Goal: Task Accomplishment & Management: Manage account settings

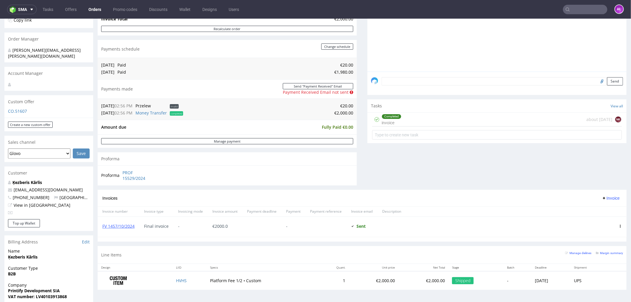
scroll to position [197, 0]
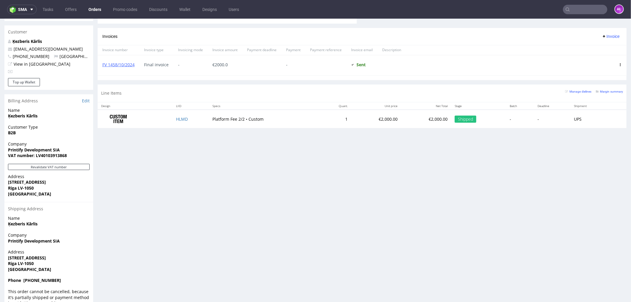
scroll to position [296, 0]
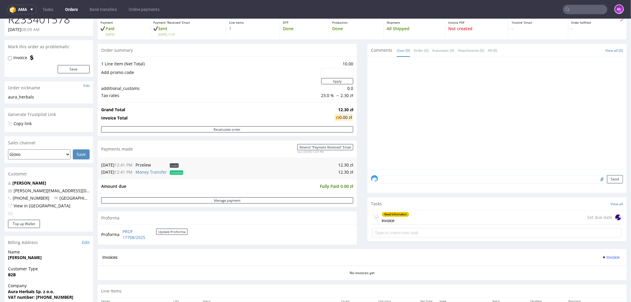
scroll to position [164, 0]
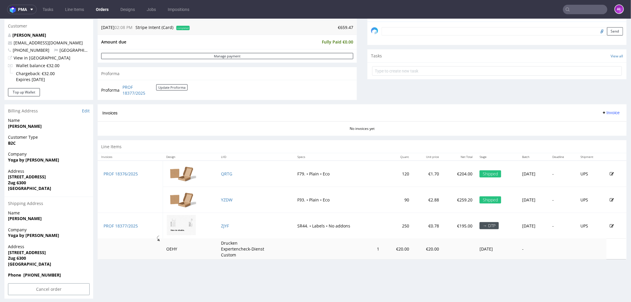
scroll to position [186, 0]
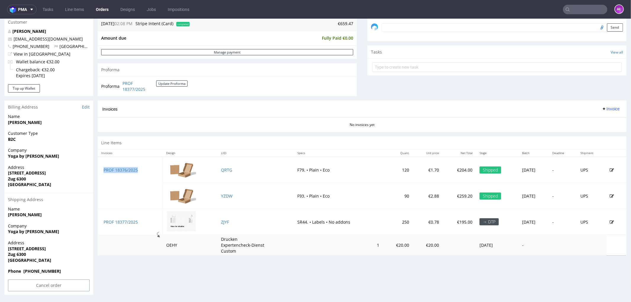
drag, startPoint x: 151, startPoint y: 173, endPoint x: 102, endPoint y: 172, distance: 49.4
click at [102, 172] on td "PROF 18376/2025" at bounding box center [130, 170] width 65 height 26
copy link "PROF 18376/2025"
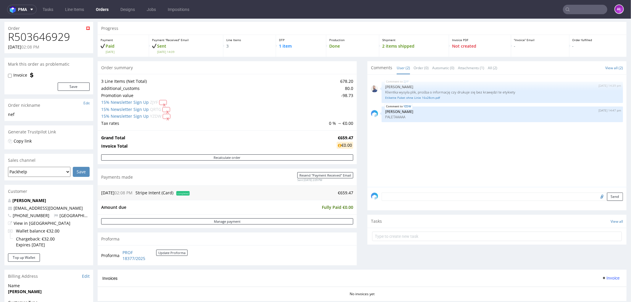
scroll to position [0, 0]
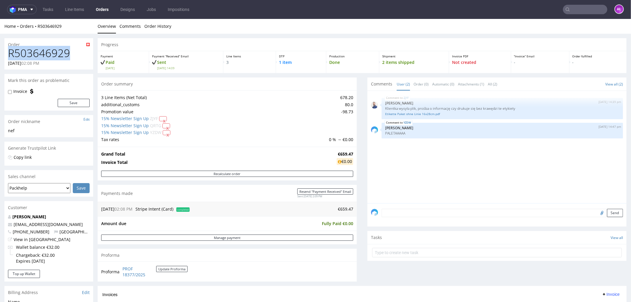
drag, startPoint x: 72, startPoint y: 54, endPoint x: -5, endPoint y: 53, distance: 77.2
click at [0, 53] on html "Production Shipped DTP Orders Offers Shipments Transfers 15 Designs Promotions …" at bounding box center [315, 253] width 631 height 469
copy h1 "R503646929"
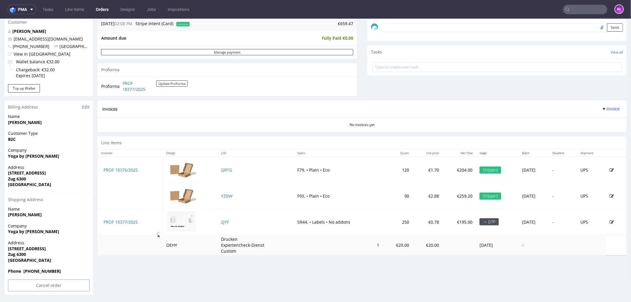
scroll to position [1, 0]
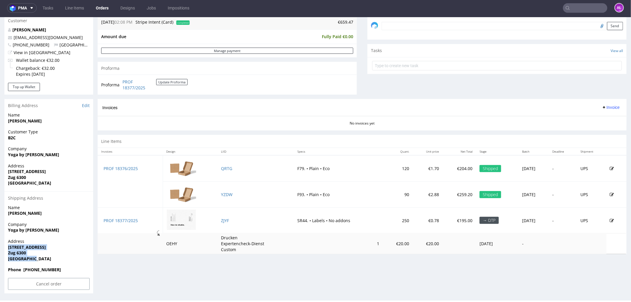
drag, startPoint x: 32, startPoint y: 258, endPoint x: 7, endPoint y: 245, distance: 28.2
click at [7, 245] on div "Address Dammstrasse 12 Zug 6300 Switzerland" at bounding box center [48, 252] width 89 height 28
copy p "Dammstrasse 12 Zug 6300 Switzerland"
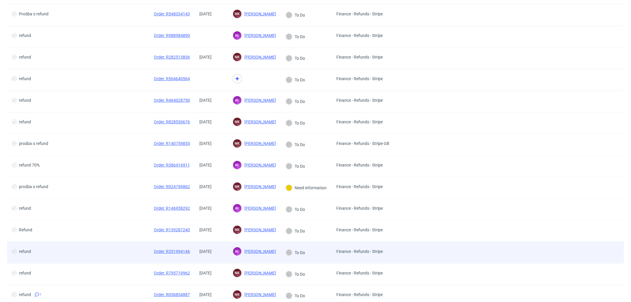
scroll to position [66, 0]
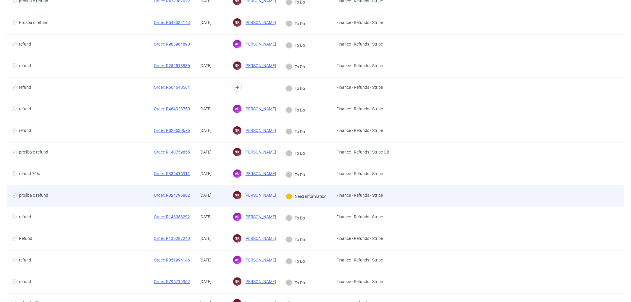
click at [210, 203] on div "01/09/2025" at bounding box center [211, 196] width 33 height 21
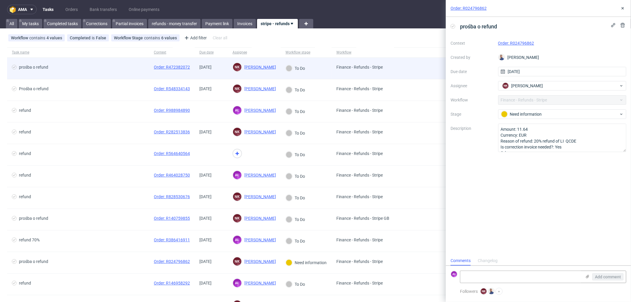
click at [215, 72] on div "04/09/2025" at bounding box center [211, 68] width 33 height 21
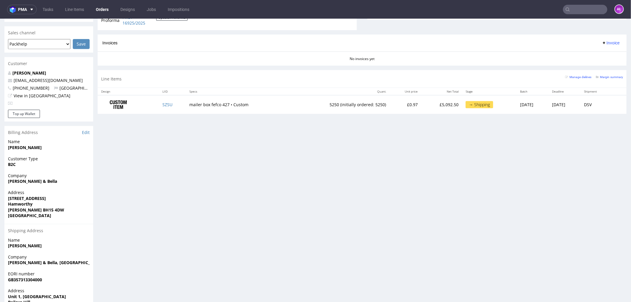
scroll to position [191, 0]
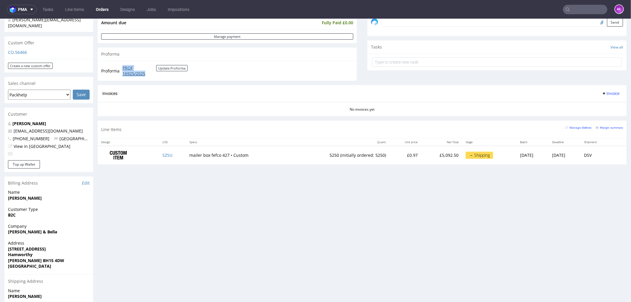
drag, startPoint x: 119, startPoint y: 66, endPoint x: 144, endPoint y: 72, distance: 25.6
click at [150, 71] on tr "Proforma PROF 16925/2025 Update Proforma" at bounding box center [144, 70] width 87 height 13
copy tr "PROF 16925/2025"
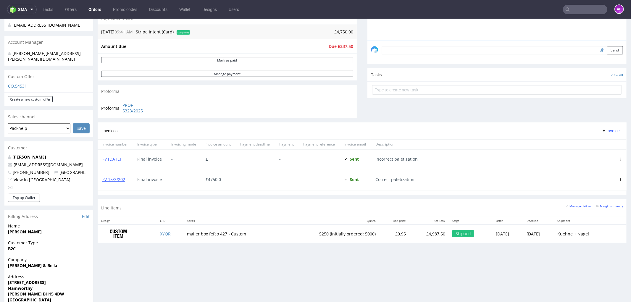
scroll to position [164, 0]
click at [119, 179] on link "FV 15/3/202" at bounding box center [113, 178] width 23 height 6
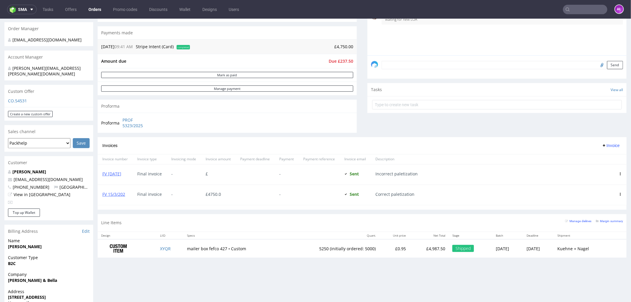
scroll to position [164, 0]
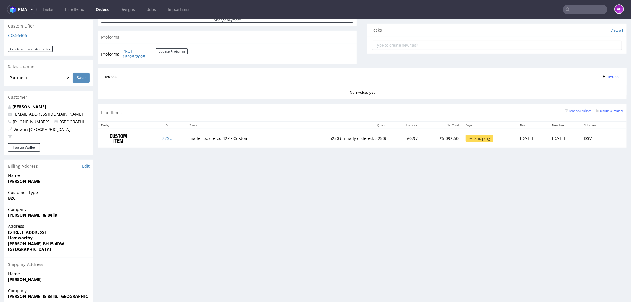
scroll to position [164, 0]
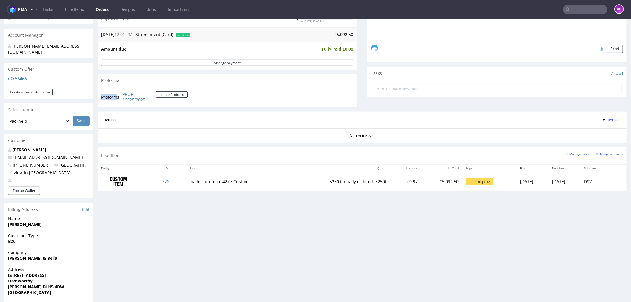
drag, startPoint x: 118, startPoint y: 95, endPoint x: 158, endPoint y: 107, distance: 41.7
click at [158, 107] on div "Order summary 1 Line Item (Net Total) 5,092.50 Add promo code Apply additional_…" at bounding box center [227, 12] width 259 height 198
click at [141, 83] on div "Proforma" at bounding box center [227, 80] width 259 height 13
drag, startPoint x: 122, startPoint y: 91, endPoint x: 150, endPoint y: 100, distance: 29.6
click at [150, 100] on td "PROF 16925/2025 Update Proforma" at bounding box center [154, 97] width 67 height 13
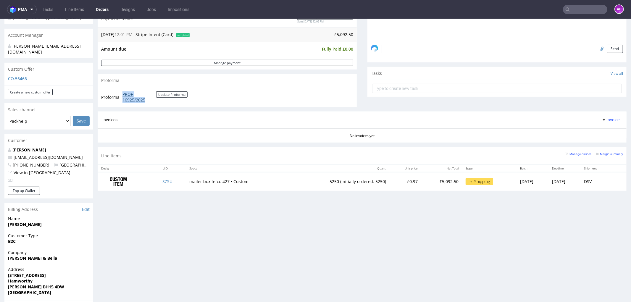
copy link "PROF 16925/2025"
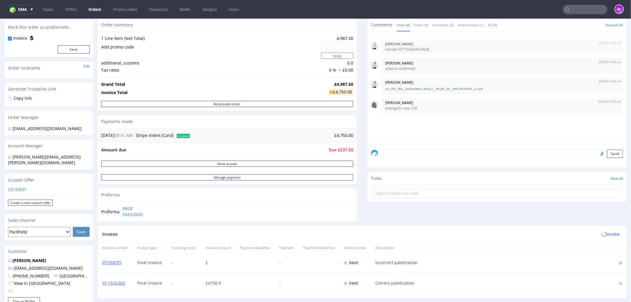
scroll to position [131, 0]
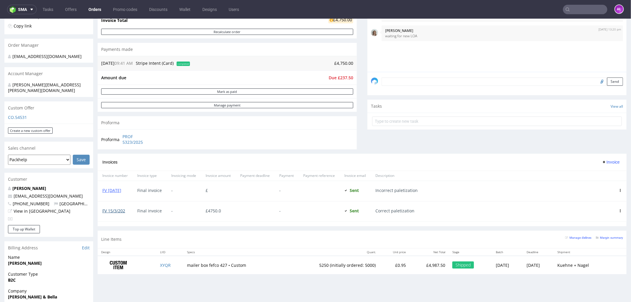
click at [120, 209] on link "FV 15/3/202" at bounding box center [113, 211] width 23 height 6
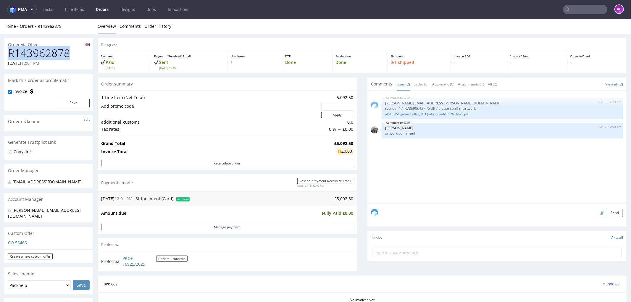
drag, startPoint x: 69, startPoint y: 54, endPoint x: 2, endPoint y: 51, distance: 67.0
click at [4, 50] on div "R143962878 11.08.2025 12:01 PM" at bounding box center [48, 58] width 89 height 22
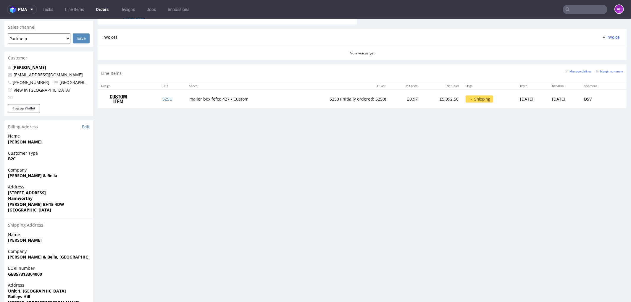
scroll to position [289, 0]
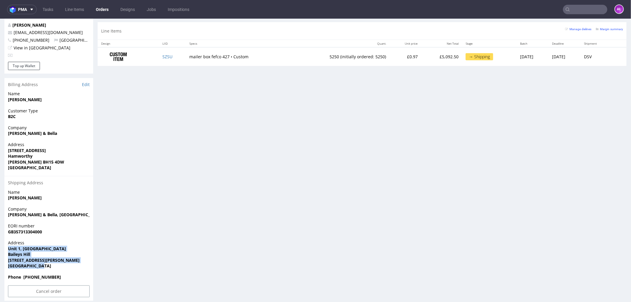
drag, startPoint x: 45, startPoint y: 257, endPoint x: -1, endPoint y: 240, distance: 49.1
click at [0, 240] on html "Production Shipped DTP Orders Offers Shipments Transfers 14 Designs Promotions …" at bounding box center [315, 19] width 631 height 578
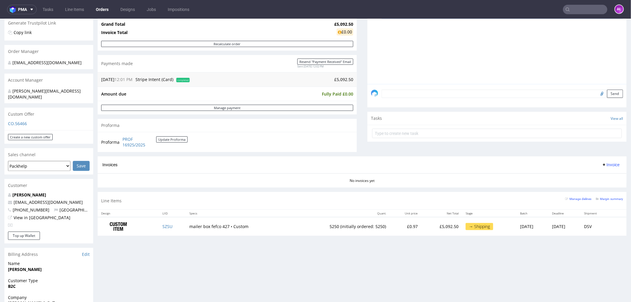
scroll to position [191, 0]
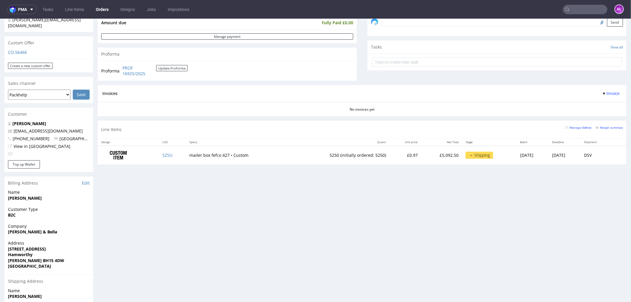
drag, startPoint x: 608, startPoint y: 91, endPoint x: 607, endPoint y: 96, distance: 6.0
click at [608, 91] on span "Invoice" at bounding box center [611, 93] width 18 height 5
click at [602, 115] on span "Upload" at bounding box center [600, 117] width 29 height 6
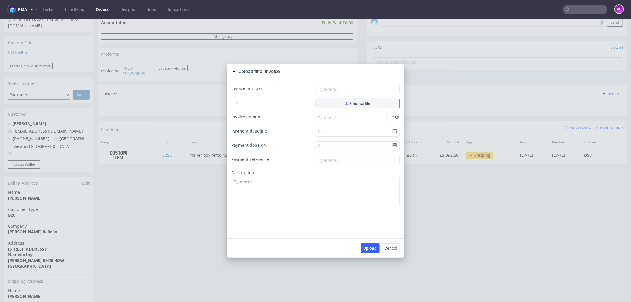
click at [376, 102] on button "Choose file" at bounding box center [358, 103] width 84 height 9
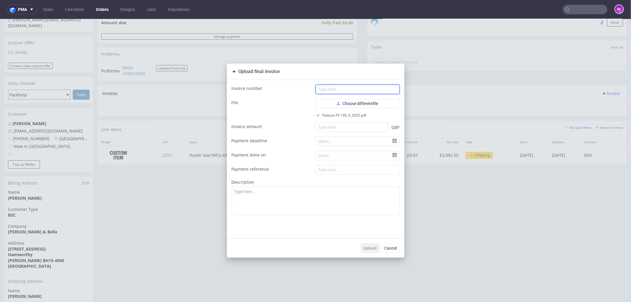
click at [373, 91] on input "text" at bounding box center [358, 88] width 84 height 9
paste input "FV 146/9/2025"
type input "FV 146/9/2025"
click at [362, 125] on input "number" at bounding box center [352, 126] width 72 height 9
paste input "5092.50"
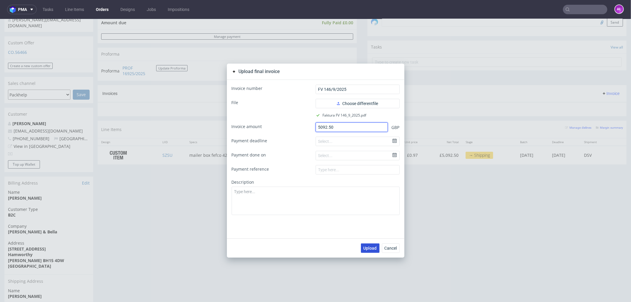
type input "5092.50"
drag, startPoint x: 367, startPoint y: 249, endPoint x: 226, endPoint y: 129, distance: 184.7
click at [365, 247] on span "Upload" at bounding box center [370, 248] width 13 height 4
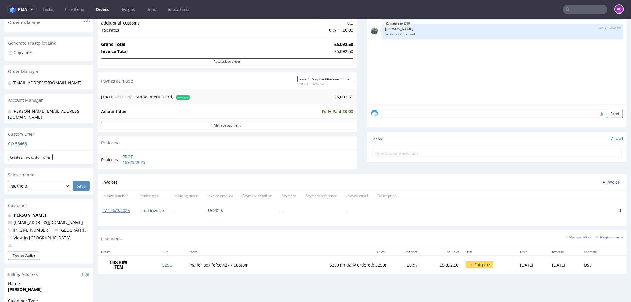
scroll to position [99, 0]
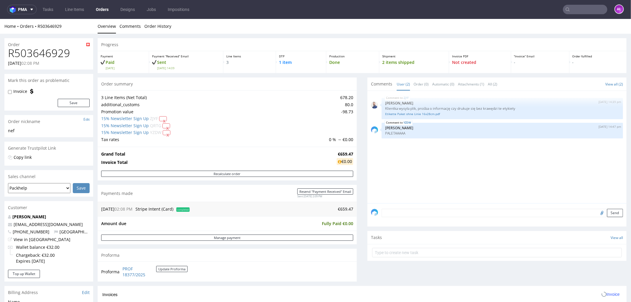
scroll to position [186, 0]
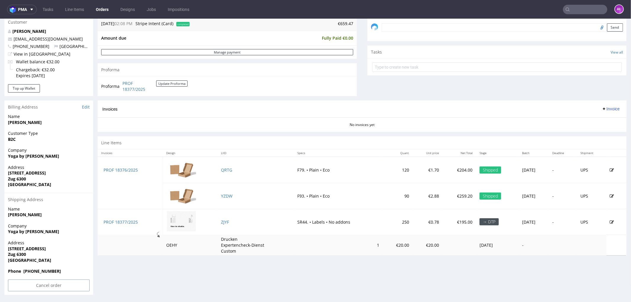
click at [602, 107] on span "Invoice" at bounding box center [611, 108] width 18 height 5
click at [599, 130] on span "Upload" at bounding box center [600, 132] width 29 height 6
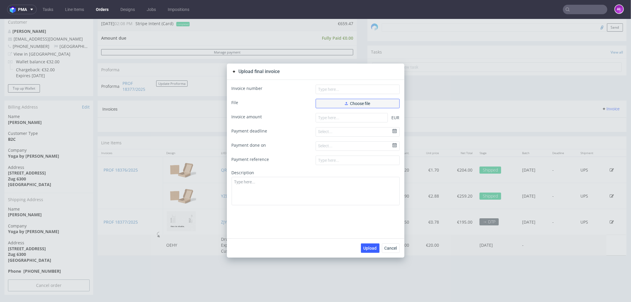
click at [333, 102] on button "Choose file" at bounding box center [358, 103] width 84 height 9
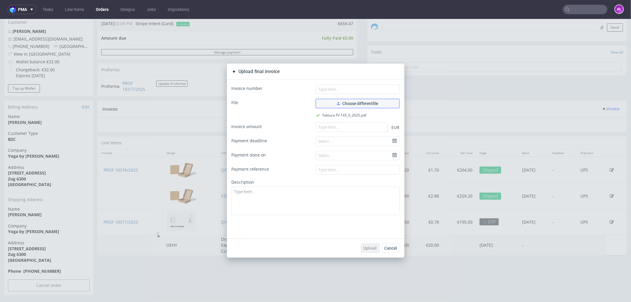
click at [373, 103] on span "Choose different file" at bounding box center [357, 103] width 41 height 4
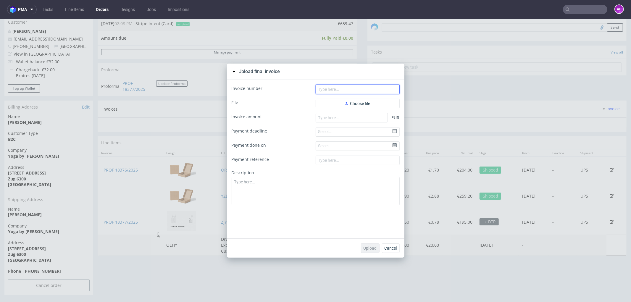
click at [358, 90] on input "text" at bounding box center [358, 88] width 84 height 9
paste input "FV 145/9/2025"
type input "FV 145/9/2025"
click at [340, 104] on button "Choose file" at bounding box center [358, 103] width 84 height 9
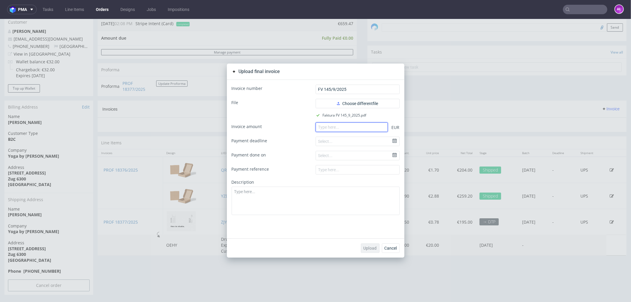
click at [339, 131] on input "number" at bounding box center [352, 126] width 72 height 9
paste input "229.72"
type input "229.72"
click at [367, 248] on span "Upload" at bounding box center [370, 248] width 13 height 4
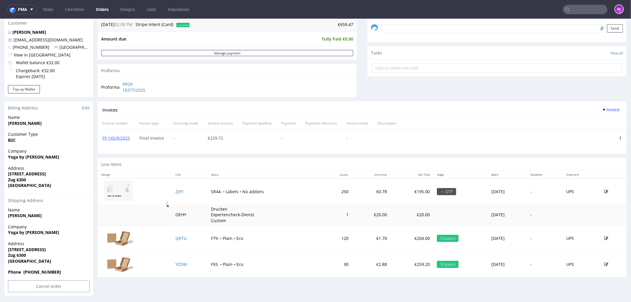
scroll to position [186, 0]
drag, startPoint x: 122, startPoint y: 83, endPoint x: 148, endPoint y: 90, distance: 27.4
click at [148, 90] on tr "Proforma PROF 18377/2025" at bounding box center [129, 86] width 56 height 13
copy tr "PROF 18377/2025"
drag, startPoint x: 204, startPoint y: 241, endPoint x: 228, endPoint y: 241, distance: 24.0
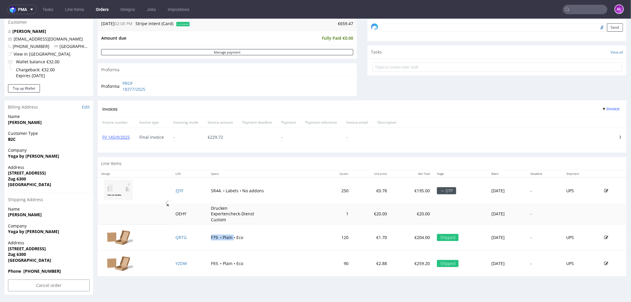
click at [228, 241] on td "F79. • Plain • Eco" at bounding box center [264, 237] width 115 height 26
copy td "F79. • Plain"
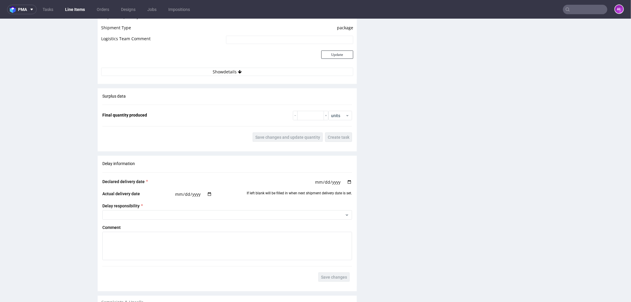
scroll to position [658, 0]
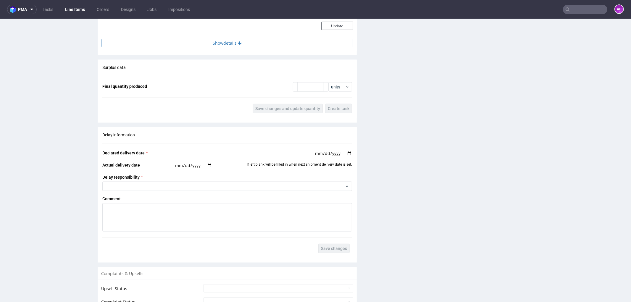
click at [250, 40] on button "Show details" at bounding box center [227, 43] width 252 height 8
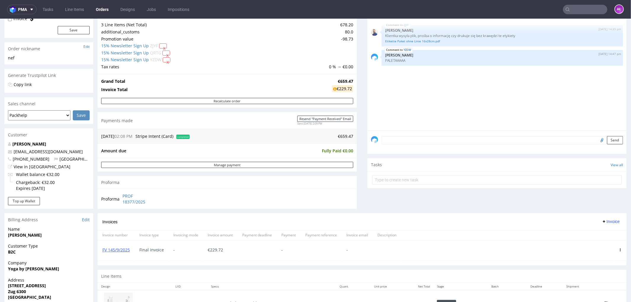
scroll to position [164, 0]
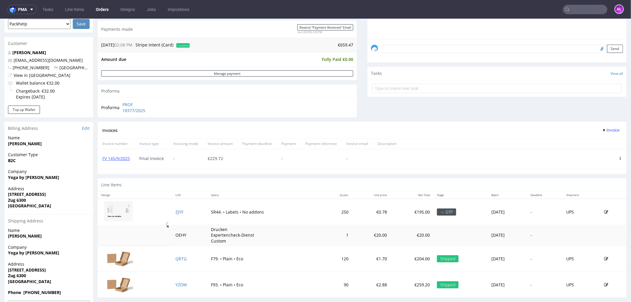
click at [602, 129] on span "Invoice" at bounding box center [611, 130] width 18 height 5
click at [602, 141] on span "Upload" at bounding box center [600, 143] width 29 height 6
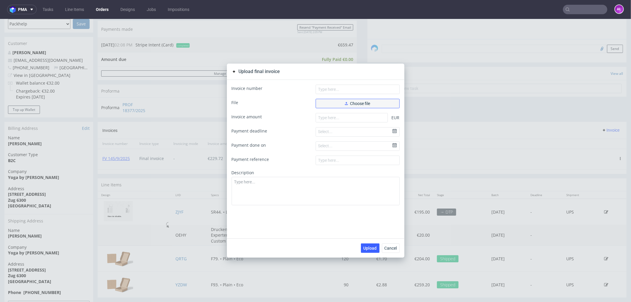
click at [335, 106] on button "Choose file" at bounding box center [358, 103] width 84 height 9
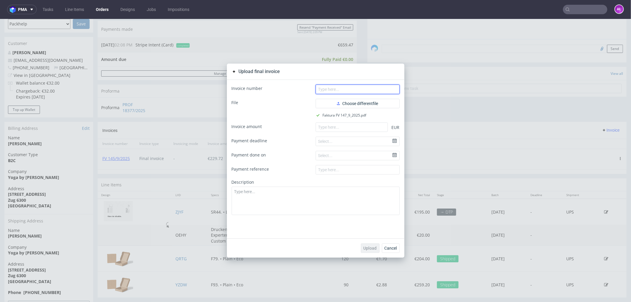
click at [341, 86] on input "text" at bounding box center [358, 88] width 84 height 9
paste input "FV 147/9/2025"
type input "FV 147/9/2025"
click at [388, 247] on span "Cancel" at bounding box center [391, 248] width 12 height 4
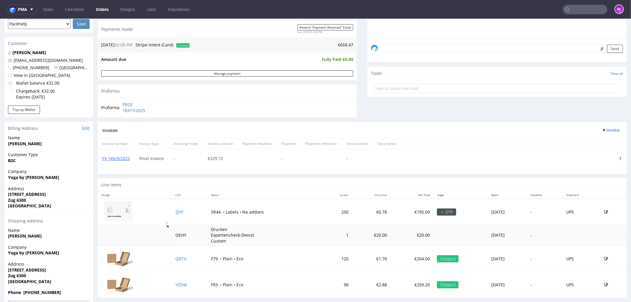
click at [619, 158] on icon at bounding box center [620, 158] width 3 height 3
click at [592, 212] on span "Delete invoice" at bounding box center [596, 212] width 36 height 6
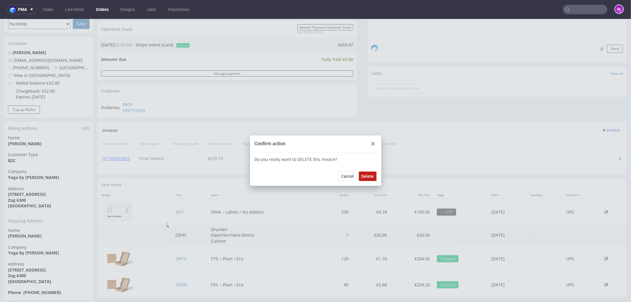
click at [364, 174] on span "Delete" at bounding box center [368, 176] width 12 height 4
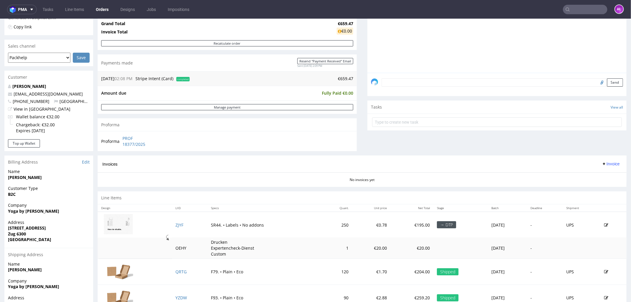
scroll to position [131, 0]
click at [602, 165] on span "Invoice" at bounding box center [611, 162] width 18 height 5
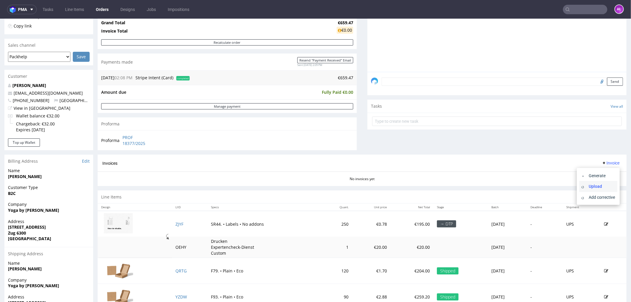
click at [599, 185] on span "Upload" at bounding box center [600, 186] width 29 height 6
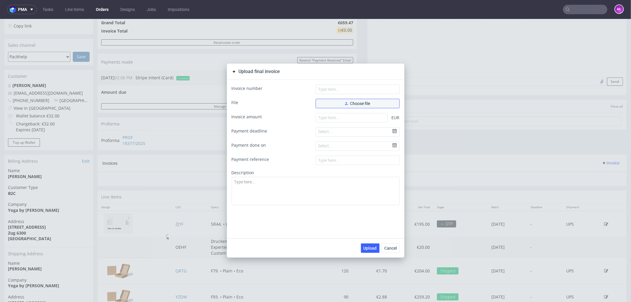
click at [373, 101] on button "Choose file" at bounding box center [358, 103] width 84 height 9
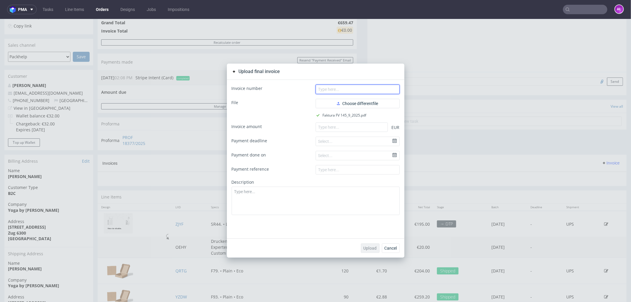
drag, startPoint x: 348, startPoint y: 90, endPoint x: 290, endPoint y: 115, distance: 62.6
click at [348, 90] on input "text" at bounding box center [358, 88] width 84 height 9
paste input "FV 145/9/2025"
type input "FV 145/9/2025"
click at [336, 123] on input "number" at bounding box center [352, 126] width 72 height 9
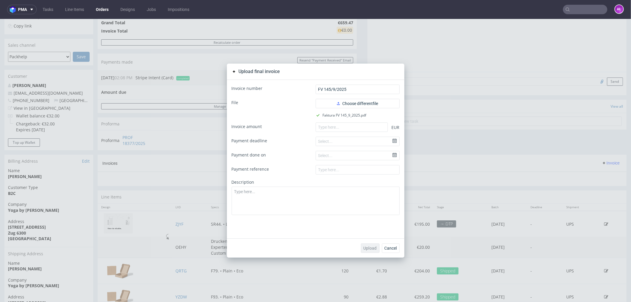
scroll to position [0, 0]
click at [338, 125] on input "number" at bounding box center [352, 126] width 72 height 9
paste input "229.72"
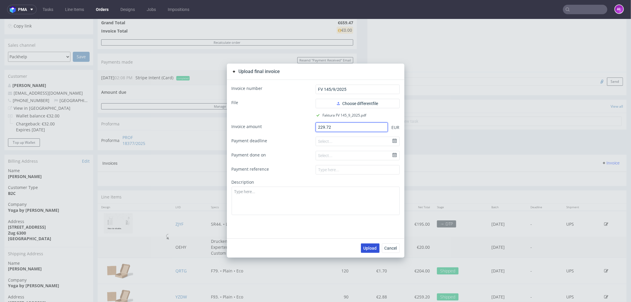
type input "229.72"
click at [370, 246] on span "Upload" at bounding box center [370, 248] width 13 height 4
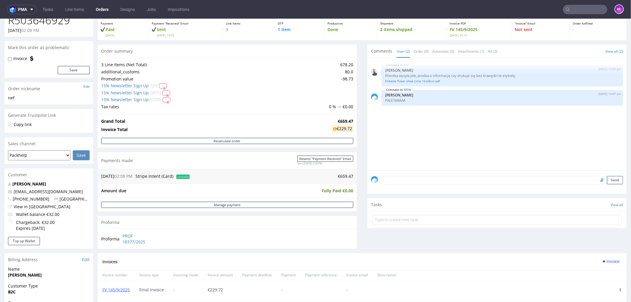
scroll to position [131, 0]
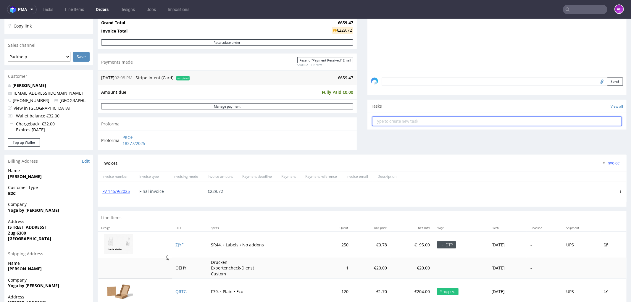
drag, startPoint x: 426, startPoint y: 120, endPoint x: 431, endPoint y: 118, distance: 5.0
click at [427, 120] on input "text" at bounding box center [497, 120] width 250 height 9
type input "partial"
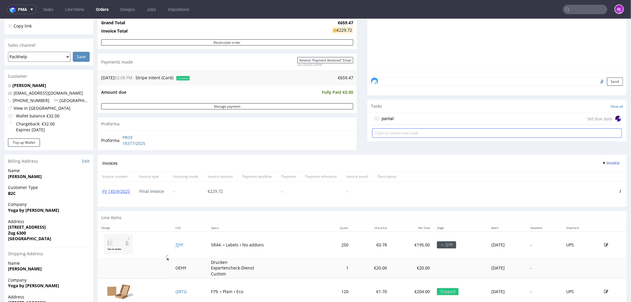
click at [431, 118] on div "partial Set due date" at bounding box center [497, 119] width 250 height 12
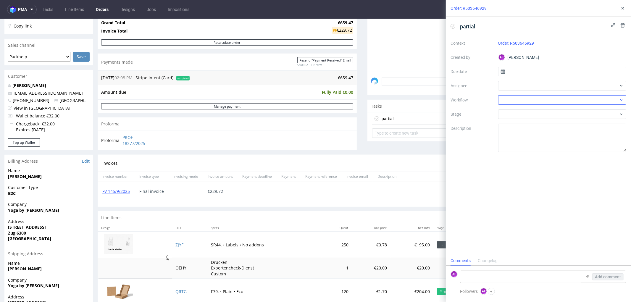
scroll to position [4, 0]
click at [576, 97] on div at bounding box center [562, 99] width 128 height 9
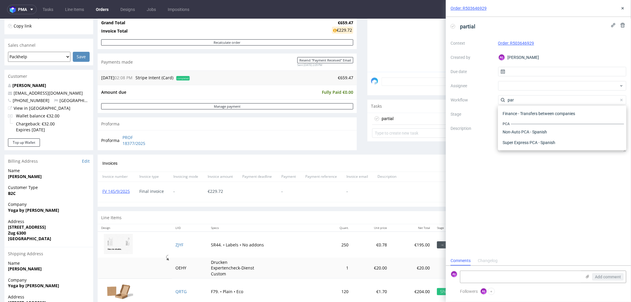
scroll to position [0, 0]
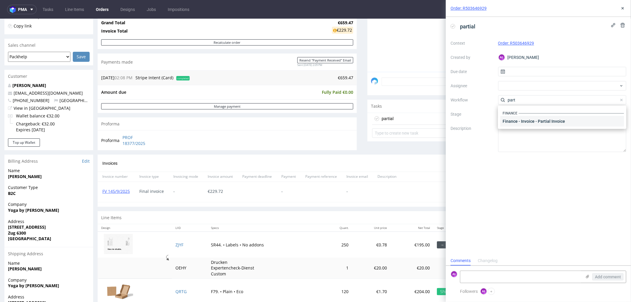
type input "part"
click at [567, 117] on div "Finance - Invoice - Partial Invoice" at bounding box center [562, 121] width 124 height 11
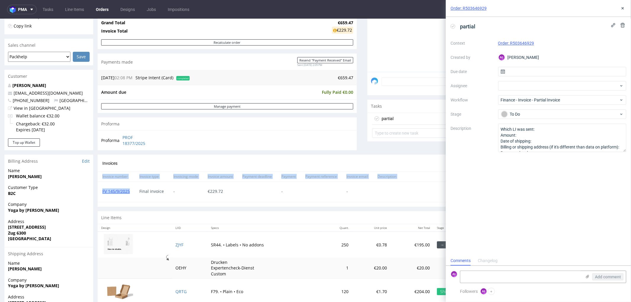
drag, startPoint x: 131, startPoint y: 197, endPoint x: 97, endPoint y: 199, distance: 34.4
click at [97, 199] on div "Order R503646929 29.08.2025 02:08 PM Mark this order as problematic Invoice Sav…" at bounding box center [315, 127] width 631 height 451
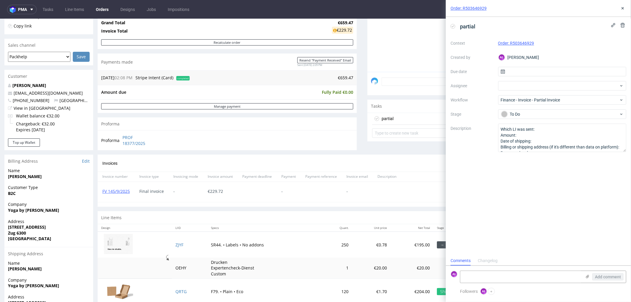
drag, startPoint x: 122, startPoint y: 203, endPoint x: 129, endPoint y: 197, distance: 9.1
click at [123, 202] on section "Invoices Invoice Invoice number Invoice type Invoicing mode Invoice amount Paym…" at bounding box center [362, 180] width 529 height 52
click at [130, 197] on div "FV 145/9/2025" at bounding box center [116, 192] width 37 height 20
drag, startPoint x: 131, startPoint y: 196, endPoint x: 144, endPoint y: 209, distance: 18.6
click at [101, 196] on div "FV 145/9/2025" at bounding box center [116, 192] width 37 height 20
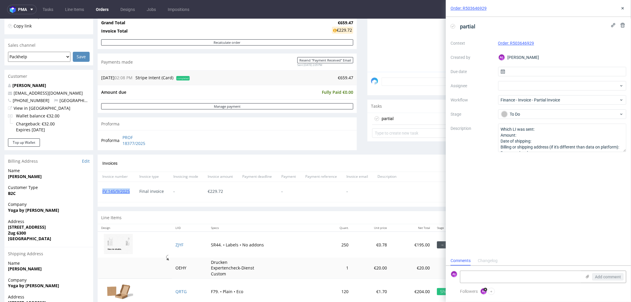
copy link "FV 145/9/2025"
click at [483, 276] on textarea at bounding box center [520, 277] width 121 height 12
paste textarea "FV 145/9/2025"
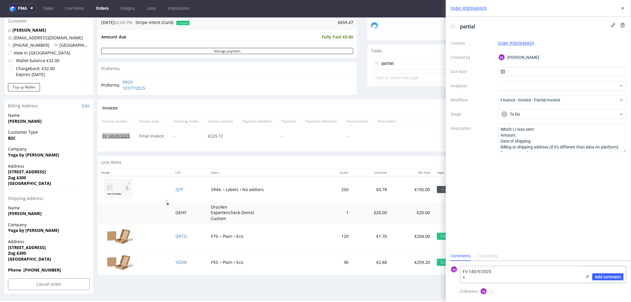
scroll to position [1, 0]
click at [183, 267] on td "YZDW" at bounding box center [190, 262] width 36 height 26
copy link "YZDW"
click at [474, 279] on textarea "FV 145/9/2025 +" at bounding box center [520, 274] width 121 height 17
paste textarea "YZDW"
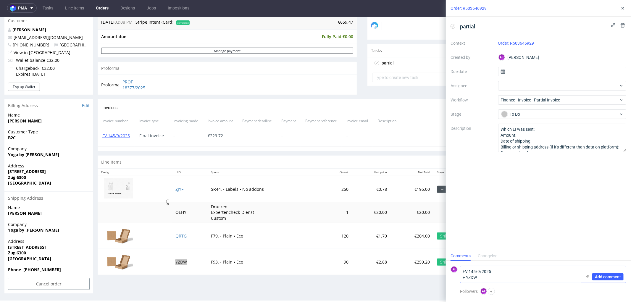
scroll to position [0, 0]
type textarea "FV 145/9/2025 + YZDW"
click at [607, 275] on span "Add comment" at bounding box center [608, 277] width 26 height 4
paste textarea ". FV 147/9/2025"
click at [471, 275] on textarea ". FV 147/9/2025" at bounding box center [520, 277] width 121 height 12
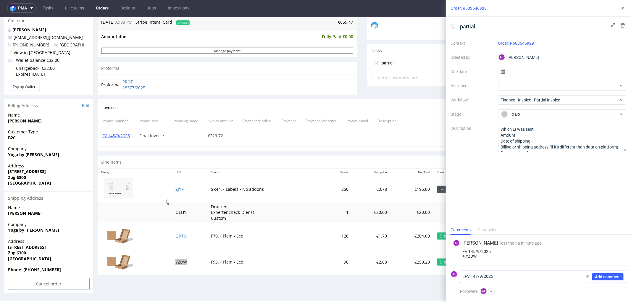
click at [466, 276] on textarea ". FV 147/9/2025" at bounding box center [520, 277] width 121 height 12
click at [512, 279] on textarea "FV 147/9/2025" at bounding box center [520, 277] width 121 height 12
copy link "QRTG"
click at [508, 281] on textarea "FV 147/9/2025 +" at bounding box center [520, 274] width 121 height 17
paste textarea "QRTG"
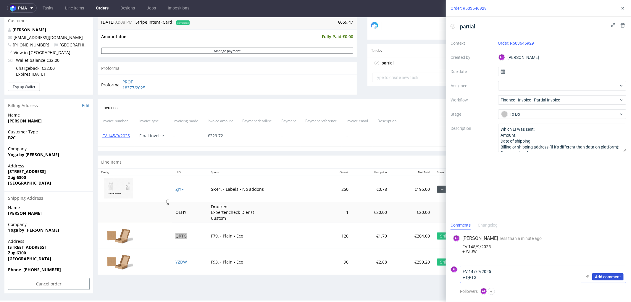
type textarea "FV 147/9/2025 + QRTG"
click at [609, 277] on span "Add comment" at bounding box center [608, 277] width 26 height 4
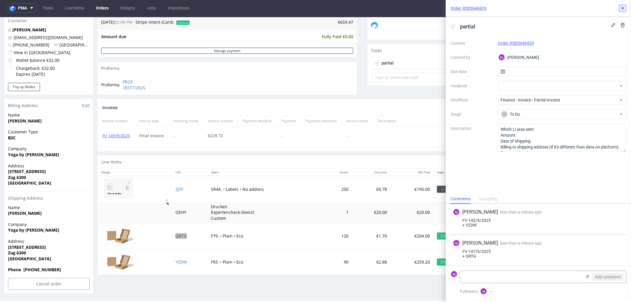
click at [626, 7] on button at bounding box center [622, 8] width 7 height 7
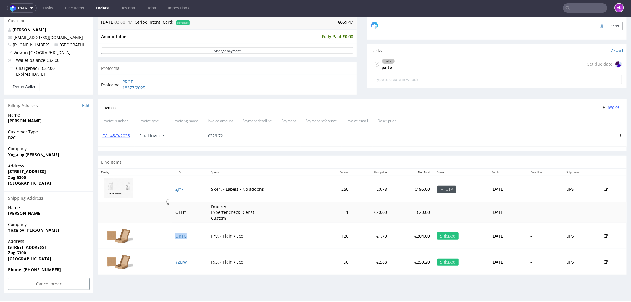
click at [602, 105] on span "Invoice" at bounding box center [611, 107] width 18 height 5
click at [596, 120] on span "Upload" at bounding box center [600, 120] width 29 height 6
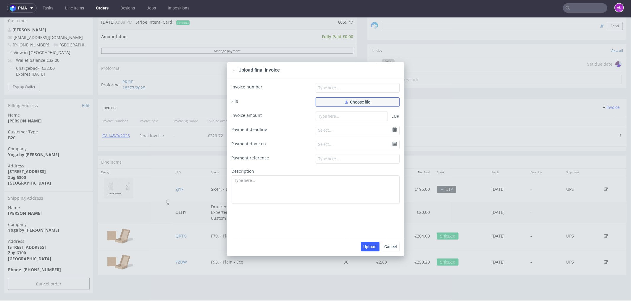
click at [363, 101] on span "Choose file" at bounding box center [357, 102] width 25 height 4
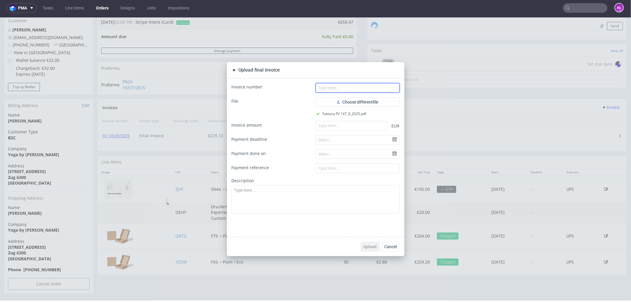
paste input "FV 147/9/2025"
click at [326, 86] on input "text" at bounding box center [358, 87] width 84 height 9
type input "FV 147/9/2025"
click at [354, 127] on input "number" at bounding box center [352, 125] width 72 height 9
paste input "204.00"
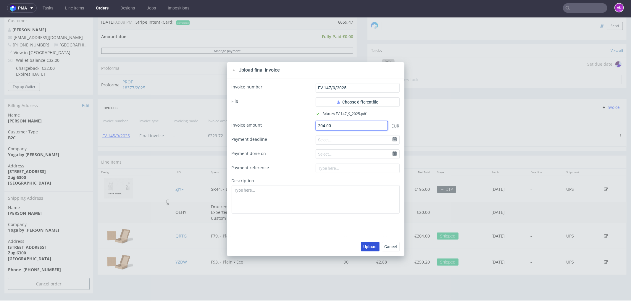
type input "204.00"
click at [368, 246] on span "Upload" at bounding box center [370, 246] width 13 height 4
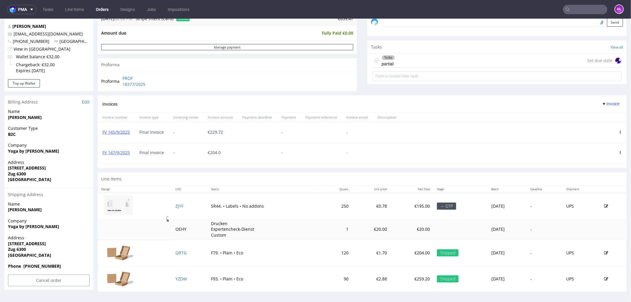
scroll to position [193, 0]
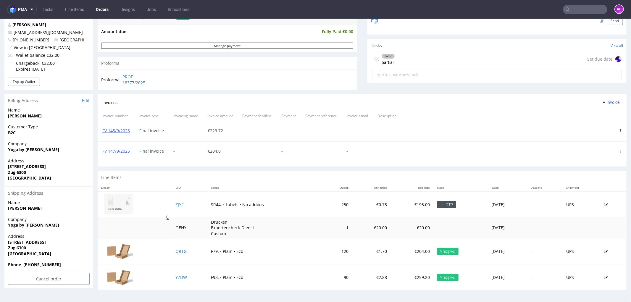
click at [114, 133] on div "FV 145/9/2025" at bounding box center [116, 131] width 37 height 20
click at [115, 129] on link "FV 145/9/2025" at bounding box center [116, 131] width 28 height 6
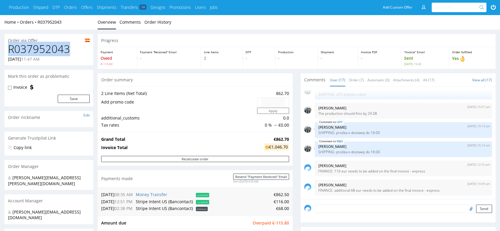
drag, startPoint x: 57, startPoint y: 49, endPoint x: 4, endPoint y: 51, distance: 52.7
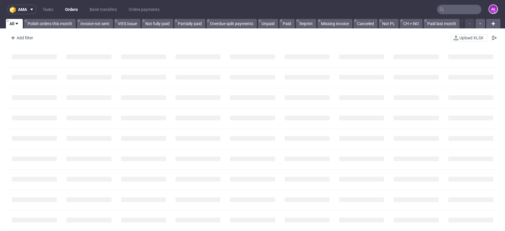
click at [451, 8] on input "text" at bounding box center [459, 9] width 44 height 9
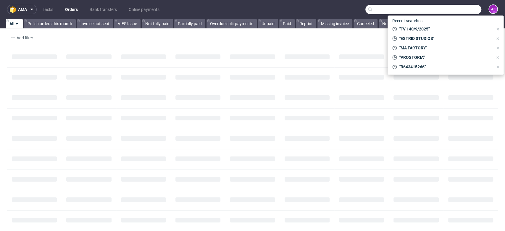
paste input "R037952043"
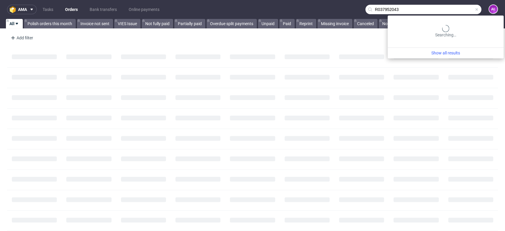
type input "R037952043"
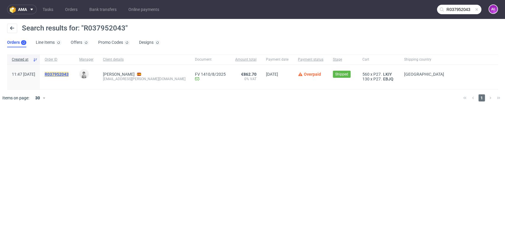
click at [69, 72] on mark "R037952043" at bounding box center [57, 74] width 24 height 5
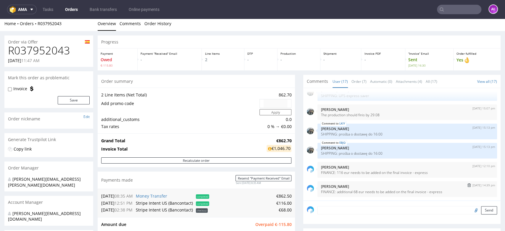
scroll to position [164, 0]
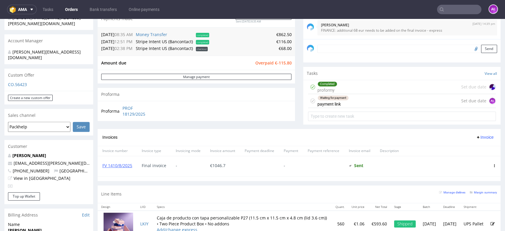
click at [336, 102] on div "Waiting for payment payment link" at bounding box center [333, 101] width 31 height 14
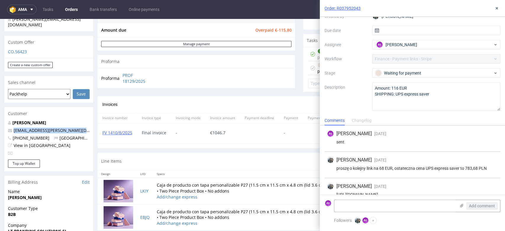
drag, startPoint x: 12, startPoint y: 120, endPoint x: 90, endPoint y: 120, distance: 77.5
click at [90, 120] on div "Apel Ximena ximena.apel@lateralthinking.barcelona +34666143521 Spain View in Hu…" at bounding box center [48, 140] width 89 height 40
copy link "ximena.apel@lateralthinking.barcelona"
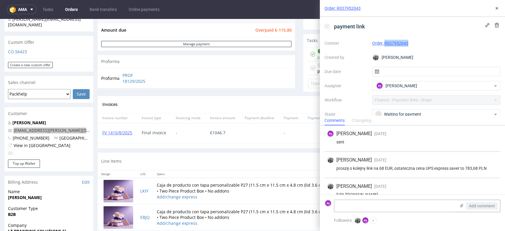
drag, startPoint x: 402, startPoint y: 46, endPoint x: 384, endPoint y: 46, distance: 17.8
click at [384, 46] on div "Order: R037952043" at bounding box center [436, 43] width 128 height 7
copy link "R037952043"
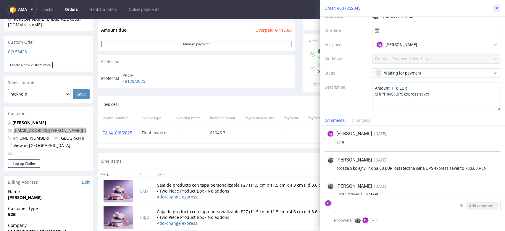
drag, startPoint x: 496, startPoint y: 8, endPoint x: 476, endPoint y: 18, distance: 21.4
click at [496, 8] on icon at bounding box center [496, 8] width 5 height 5
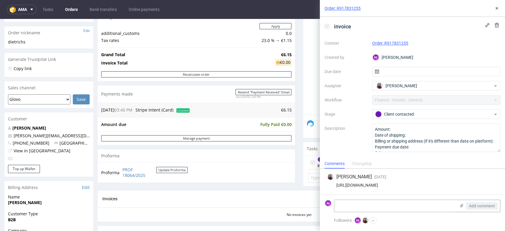
scroll to position [164, 0]
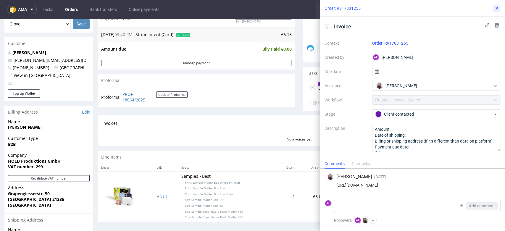
drag, startPoint x: 497, startPoint y: 9, endPoint x: 493, endPoint y: 11, distance: 4.2
click at [497, 9] on icon at bounding box center [496, 8] width 5 height 5
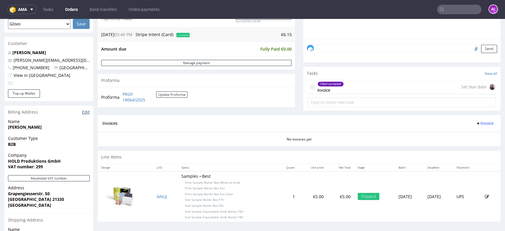
click at [87, 111] on link "Edit" at bounding box center [86, 112] width 8 height 6
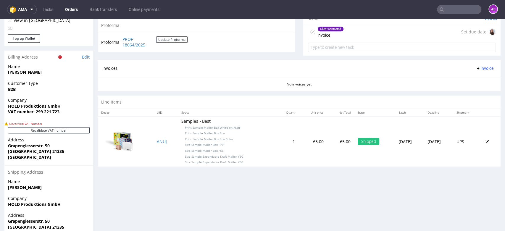
scroll to position [230, 0]
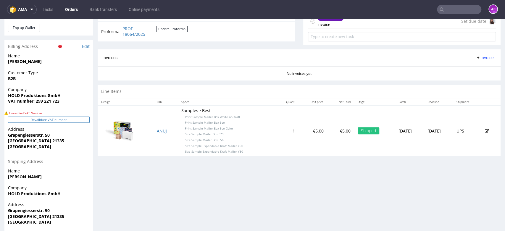
click at [67, 119] on button "Revalidate VAT number" at bounding box center [49, 120] width 82 height 6
click at [71, 118] on button "Revalidate VAT number" at bounding box center [49, 120] width 82 height 6
click at [76, 120] on button "Revalidate VAT number" at bounding box center [49, 120] width 82 height 6
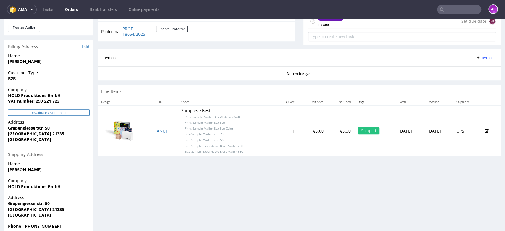
click at [77, 114] on button "Revalidate VAT number" at bounding box center [49, 112] width 82 height 6
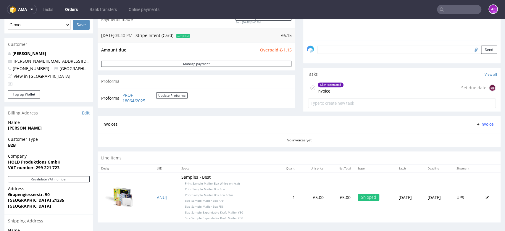
scroll to position [164, 0]
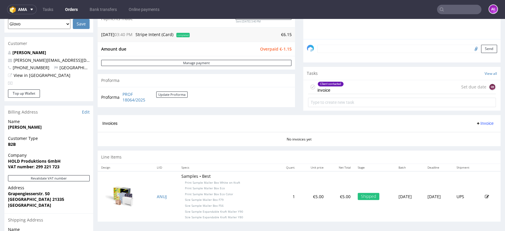
click at [319, 85] on div "Client contacted" at bounding box center [331, 84] width 26 height 5
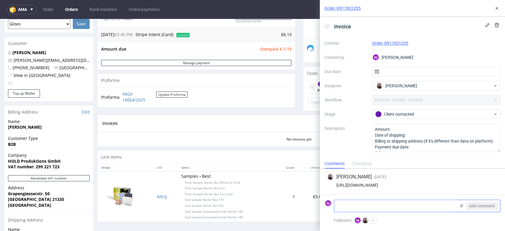
click at [392, 205] on textarea at bounding box center [394, 206] width 121 height 12
paste textarea "299 221 723"
type textarea "299 221 723"
click at [476, 207] on span "Add comment" at bounding box center [482, 206] width 26 height 4
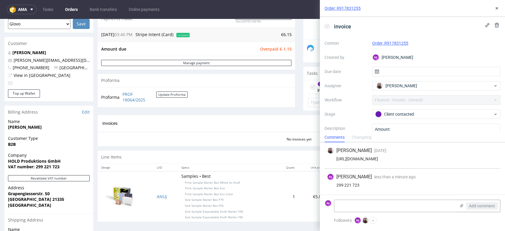
click at [328, 27] on icon at bounding box center [327, 26] width 5 height 5
drag, startPoint x: 498, startPoint y: 9, endPoint x: 462, endPoint y: 21, distance: 37.6
click at [498, 9] on icon at bounding box center [496, 8] width 5 height 5
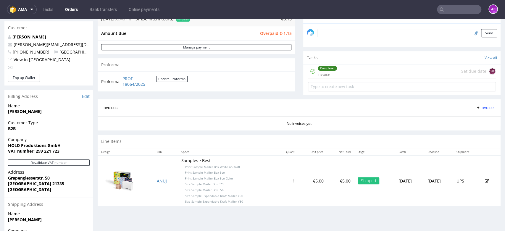
scroll to position [164, 0]
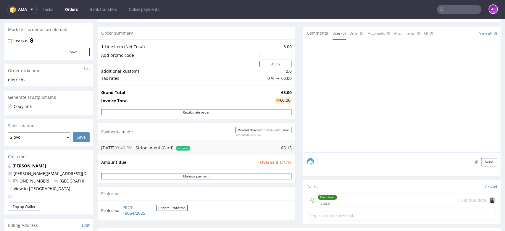
scroll to position [66, 0]
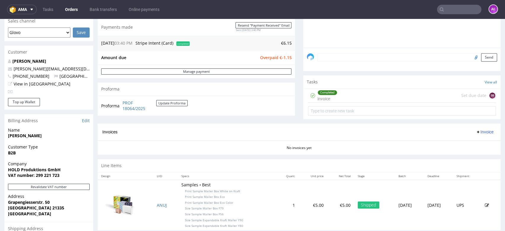
scroll to position [197, 0]
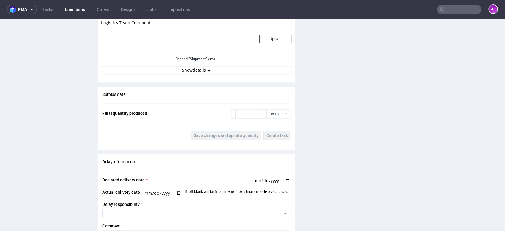
scroll to position [559, 0]
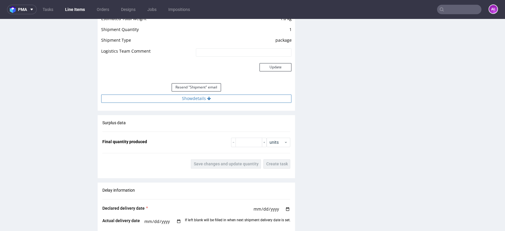
click at [223, 101] on button "Show details" at bounding box center [196, 98] width 190 height 8
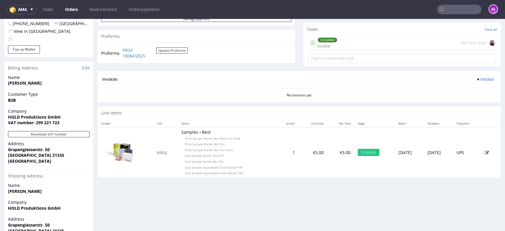
scroll to position [197, 0]
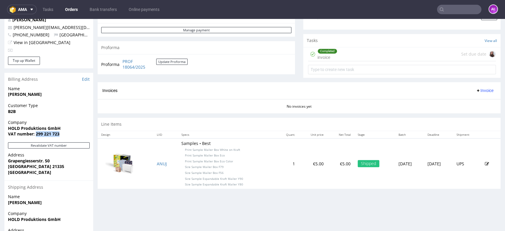
drag, startPoint x: 64, startPoint y: 133, endPoint x: 36, endPoint y: 135, distance: 28.4
click at [36, 135] on span "VAT number: 299 221 723" at bounding box center [49, 134] width 82 height 6
copy strong "299 221 723"
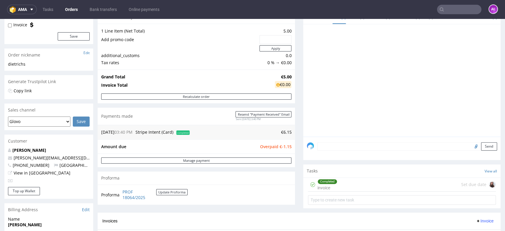
scroll to position [66, 0]
click at [367, 144] on textarea at bounding box center [408, 147] width 180 height 8
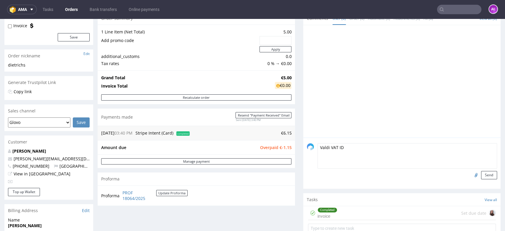
type textarea "Valdi VAT ID"
click at [471, 175] on input "file" at bounding box center [475, 175] width 8 height 8
type input "C:\fakepath\dfd.PNG"
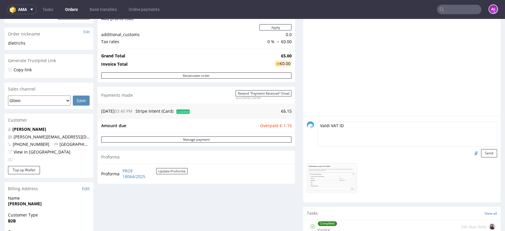
scroll to position [99, 0]
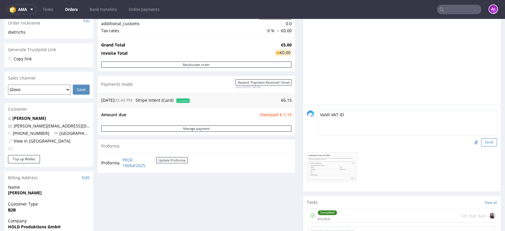
click at [481, 141] on button "Send" at bounding box center [489, 142] width 16 height 8
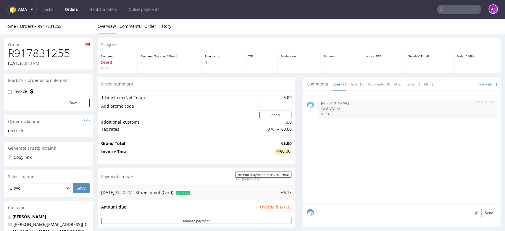
scroll to position [0, 0]
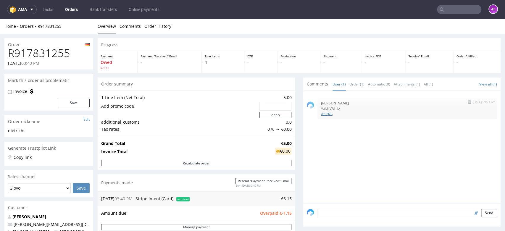
click at [322, 114] on link "dfd.PNG" at bounding box center [407, 114] width 173 height 4
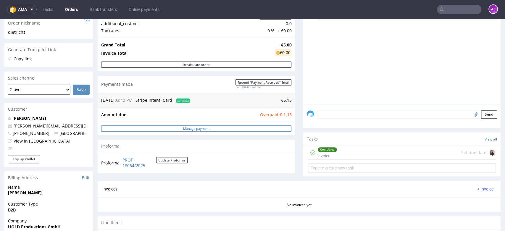
scroll to position [197, 0]
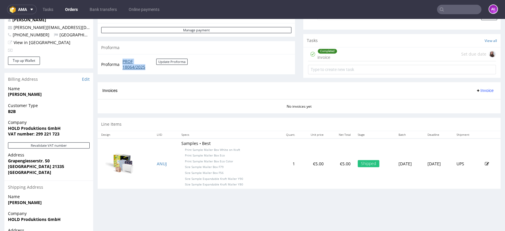
drag, startPoint x: 120, startPoint y: 59, endPoint x: 147, endPoint y: 69, distance: 29.8
click at [148, 69] on tr "Proforma PROF 18064/2025 Update Proforma" at bounding box center [144, 64] width 87 height 13
copy tr "PROF 18064/2025"
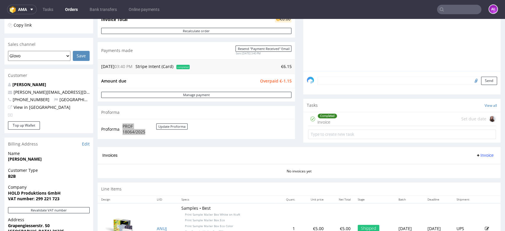
scroll to position [131, 0]
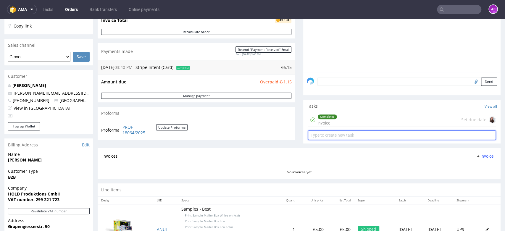
click at [362, 138] on input "text" at bounding box center [402, 134] width 188 height 9
type input "redfund"
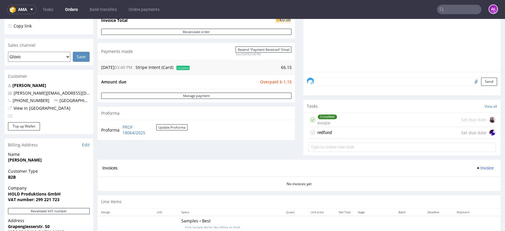
click at [355, 129] on div "redfund Set due date" at bounding box center [402, 133] width 188 height 12
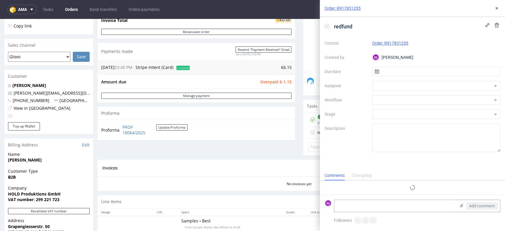
scroll to position [5, 0]
click at [343, 24] on span "redfund" at bounding box center [343, 27] width 23 height 10
click at [341, 28] on span "redfund" at bounding box center [343, 27] width 23 height 10
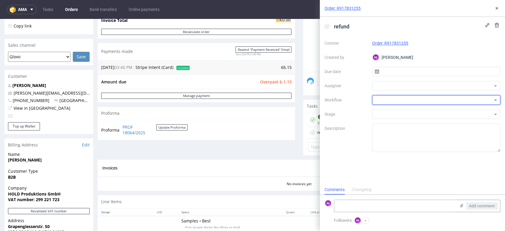
click at [392, 96] on div at bounding box center [436, 99] width 128 height 9
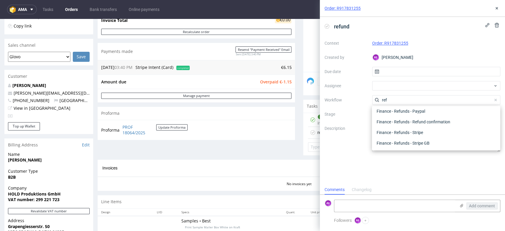
scroll to position [32, 0]
type input "ref"
click at [411, 132] on div "Finance - Refunds - Stripe" at bounding box center [436, 132] width 124 height 11
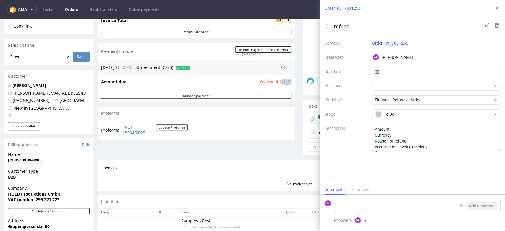
click at [286, 83] on span "Overpaid €-1.15" at bounding box center [276, 82] width 32 height 6
drag, startPoint x: 275, startPoint y: 83, endPoint x: 289, endPoint y: 83, distance: 13.0
click at [289, 83] on div "Amount due Overpaid €-1.15" at bounding box center [196, 82] width 197 height 14
copy tbody "Amount due Overpaid"
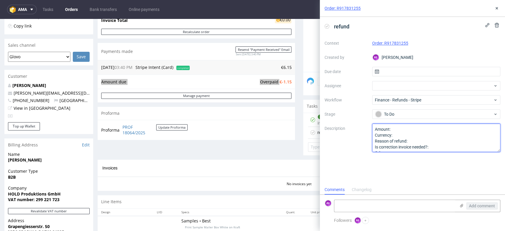
click at [398, 126] on textarea "Amount: Currency: Reason of refund: Is correction invoice needed?: Other:" at bounding box center [436, 138] width 128 height 28
paste textarea "€-1.15"
click at [413, 140] on textarea "Amount: Currency: Reason of refund: Is correction invoice needed?: Other:" at bounding box center [436, 138] width 128 height 28
type textarea "Amount: €-1.15 Currency: Reason of refund: valid vat id Is correction invoice n…"
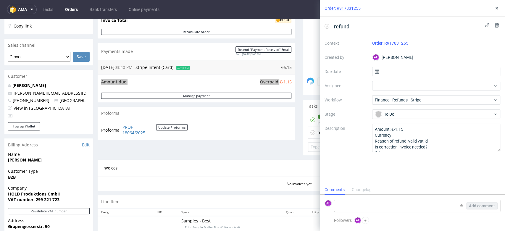
drag, startPoint x: 445, startPoint y: 179, endPoint x: 451, endPoint y: 158, distance: 22.2
click at [445, 175] on div "refund Context Order: R917831255 Created by AŁ Aleksandra Łętowska Due date Ass…" at bounding box center [412, 101] width 185 height 168
click at [496, 9] on use at bounding box center [497, 8] width 2 height 2
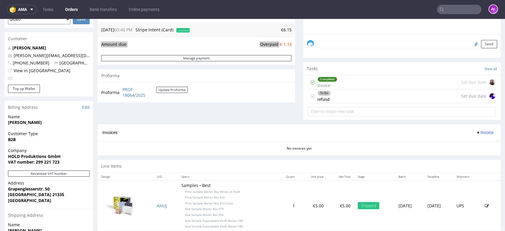
scroll to position [230, 0]
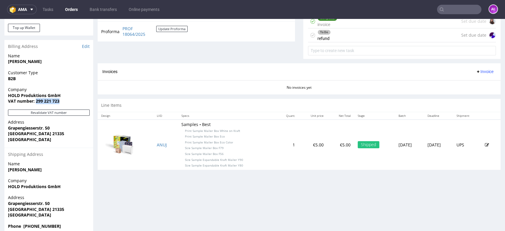
drag, startPoint x: 62, startPoint y: 102, endPoint x: 36, endPoint y: 102, distance: 25.4
click at [36, 102] on span "VAT number: 299 221 723" at bounding box center [49, 101] width 82 height 6
copy strong "299 221 723"
drag, startPoint x: 177, startPoint y: 30, endPoint x: 275, endPoint y: 20, distance: 98.5
click at [177, 30] on button "Update Proforma" at bounding box center [171, 29] width 31 height 6
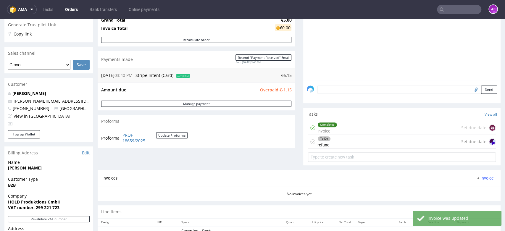
scroll to position [131, 0]
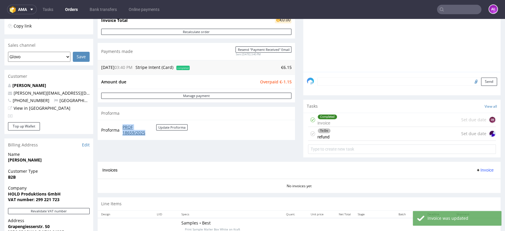
drag, startPoint x: 120, startPoint y: 125, endPoint x: 149, endPoint y: 132, distance: 29.8
click at [149, 132] on tr "Proforma PROF 18659/2025 Update Proforma" at bounding box center [144, 130] width 87 height 13
copy tr "PROF 18659/2025"
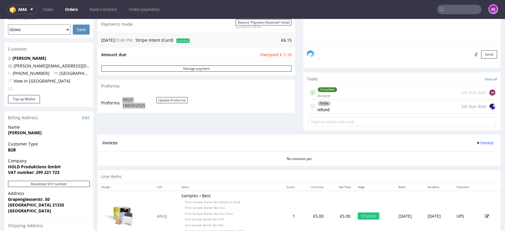
scroll to position [197, 0]
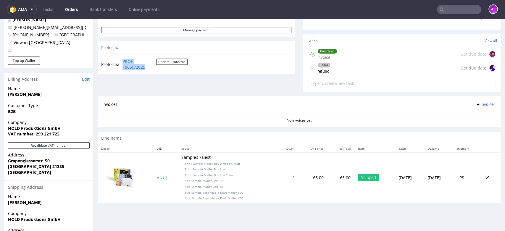
click at [476, 103] on span "Invoice" at bounding box center [485, 104] width 18 height 5
click at [474, 124] on span "Upload" at bounding box center [474, 127] width 29 height 6
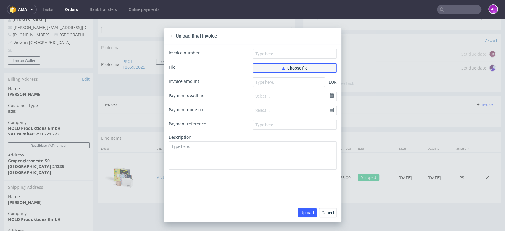
click at [299, 70] on span "Choose file" at bounding box center [294, 68] width 25 height 4
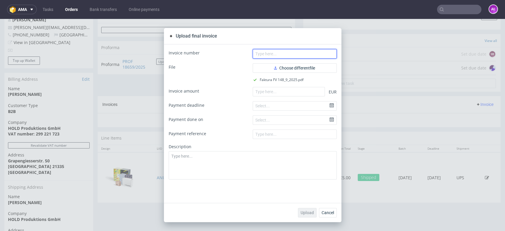
click at [302, 52] on input "text" at bounding box center [295, 53] width 84 height 9
paste input "FV 148/9/2025"
type input "FV 148/9/2025"
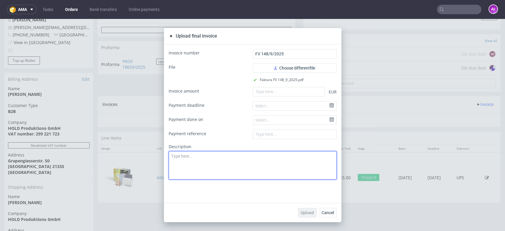
drag, startPoint x: 264, startPoint y: 158, endPoint x: 270, endPoint y: 156, distance: 6.7
click at [264, 158] on textarea at bounding box center [253, 165] width 168 height 28
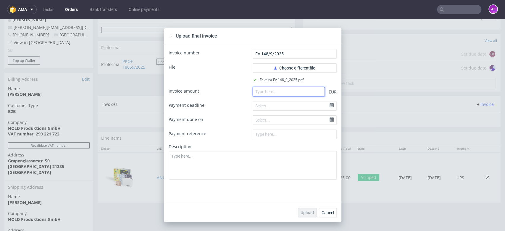
click at [288, 89] on input "number" at bounding box center [289, 91] width 72 height 9
type input "5"
click at [303, 212] on span "Upload" at bounding box center [307, 213] width 13 height 4
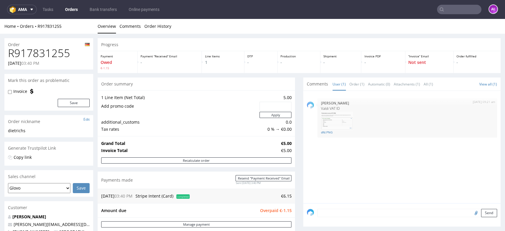
click at [296, 171] on div "Progress Payment Owed €-1.15 Payment “Received” Email - Line Items 1 DTP - Prod…" at bounding box center [299, 231] width 403 height 387
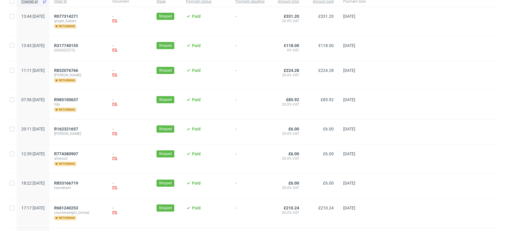
scroll to position [33, 0]
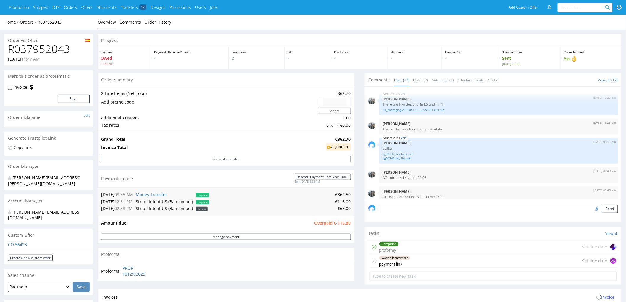
scroll to position [249, 0]
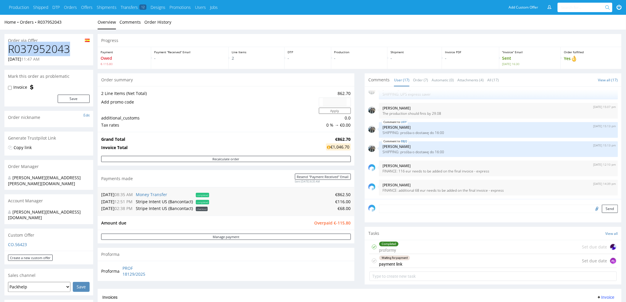
drag, startPoint x: 49, startPoint y: 49, endPoint x: 7, endPoint y: 48, distance: 41.5
click at [7, 49] on div "R037952043 13.08.2025 11:47 AM" at bounding box center [48, 54] width 89 height 22
copy h1 "R037952043"
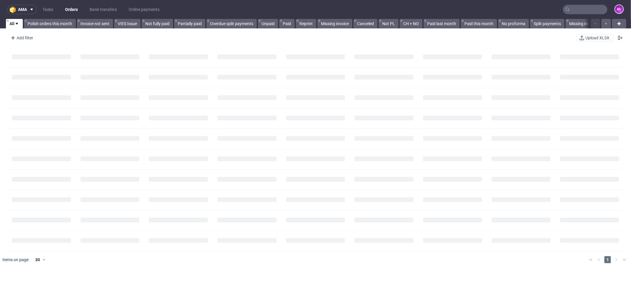
click at [580, 8] on input "text" at bounding box center [585, 9] width 44 height 9
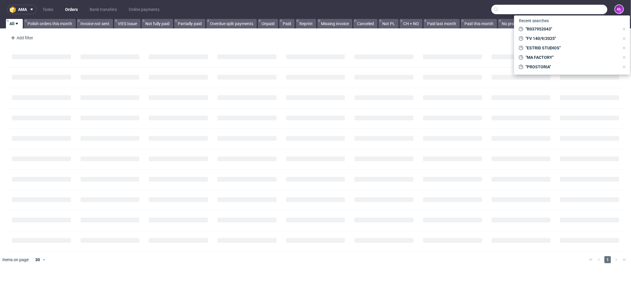
paste input "R037952043"
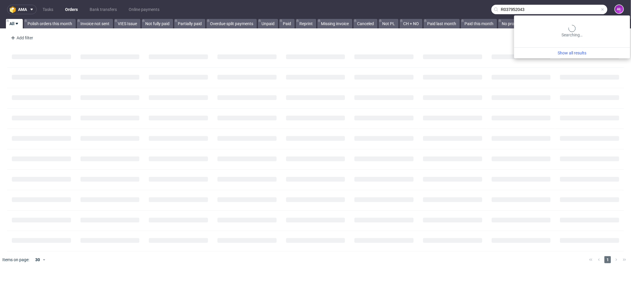
type input "R037952043"
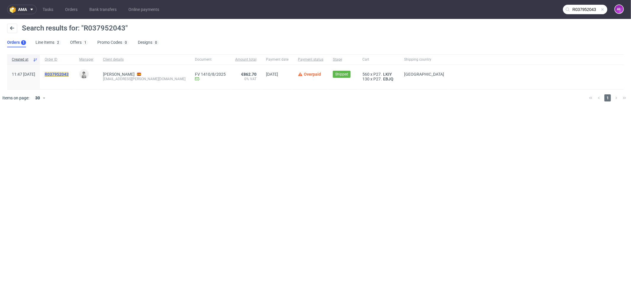
click at [69, 72] on mark "R037952043" at bounding box center [57, 74] width 24 height 5
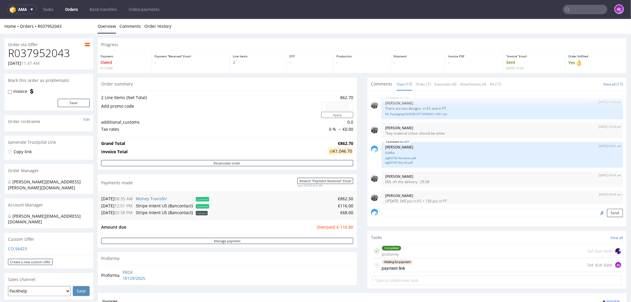
scroll to position [249, 0]
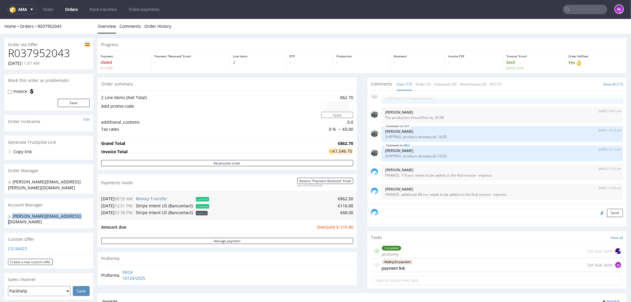
drag, startPoint x: 81, startPoint y: 211, endPoint x: 10, endPoint y: 211, distance: 71.6
click at [12, 213] on div "magdalena.zeniuk@packhelp.com" at bounding box center [46, 219] width 77 height 12
copy div "magdalena.zeniuk@packhelp.com"
click at [415, 265] on div "Waiting for payment payment link Set due date AŁ" at bounding box center [497, 265] width 250 height 14
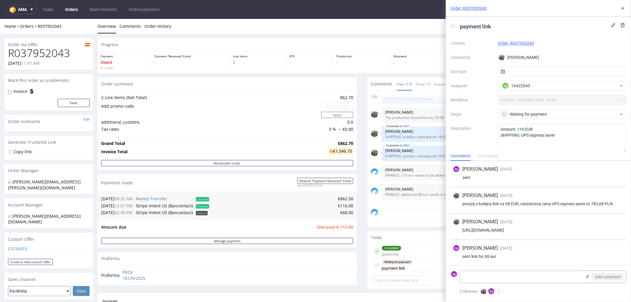
scroll to position [0, 0]
click at [484, 282] on textarea at bounding box center [520, 277] width 121 height 12
type textarea "sent one more time"
click at [602, 275] on span "Add comment" at bounding box center [608, 277] width 26 height 4
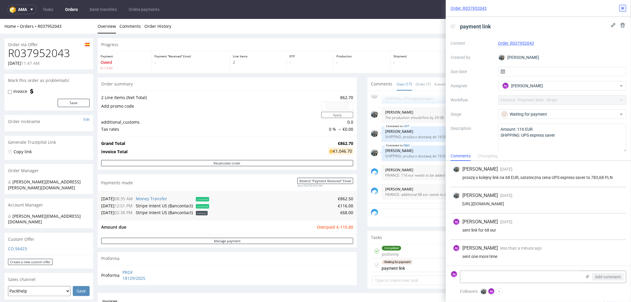
click at [624, 7] on icon at bounding box center [623, 8] width 5 height 5
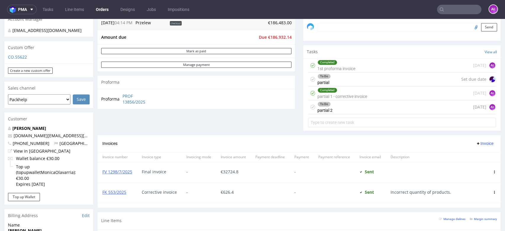
scroll to position [197, 0]
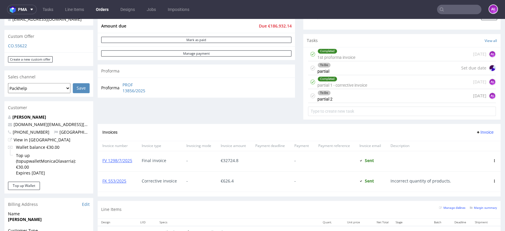
click at [335, 69] on div "To Do partial Set due date" at bounding box center [402, 68] width 188 height 14
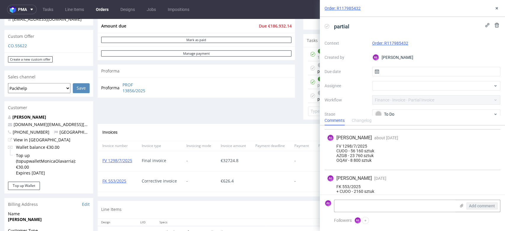
scroll to position [125, 0]
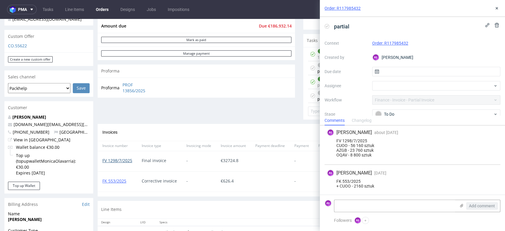
click at [127, 158] on link "FV 1298/7/2025" at bounding box center [117, 161] width 30 height 6
drag, startPoint x: 134, startPoint y: 162, endPoint x: 102, endPoint y: 163, distance: 32.6
click at [102, 163] on div "FV 1298/7/2025" at bounding box center [117, 161] width 39 height 20
copy link "FV 1298/7/2025"
click at [499, 10] on icon at bounding box center [496, 8] width 5 height 5
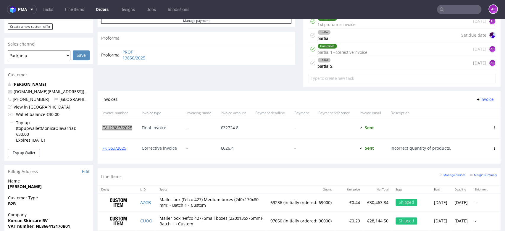
scroll to position [263, 0]
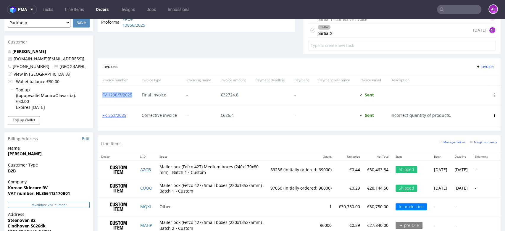
click at [78, 202] on button "Revalidate VAT number" at bounding box center [49, 205] width 82 height 6
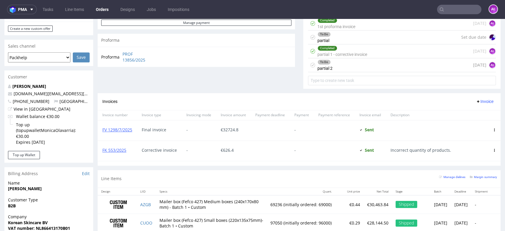
scroll to position [230, 0]
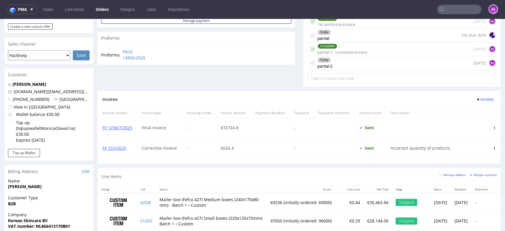
click at [335, 64] on div "To Do partial 2 8 days ago AŁ" at bounding box center [402, 63] width 188 height 14
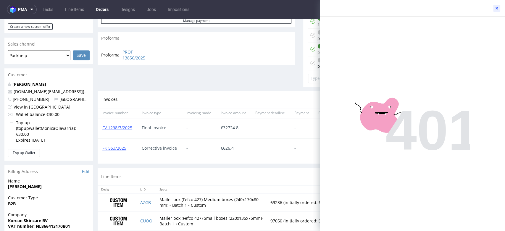
drag, startPoint x: 497, startPoint y: 9, endPoint x: 193, endPoint y: 1, distance: 304.0
click at [495, 9] on icon at bounding box center [496, 8] width 5 height 5
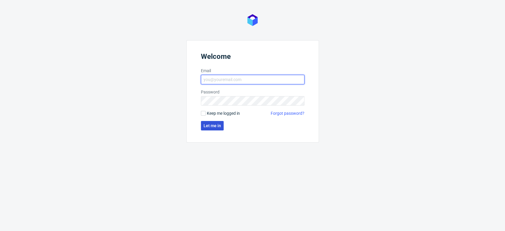
type input "[PERSON_NAME][EMAIL_ADDRESS][DOMAIN_NAME]"
click at [210, 127] on span "Let me in" at bounding box center [212, 126] width 17 height 4
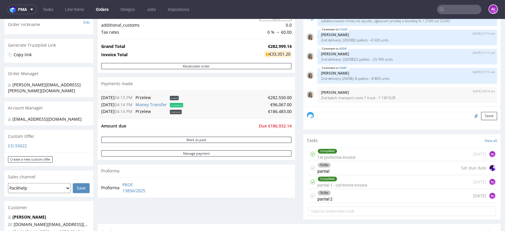
scroll to position [99, 0]
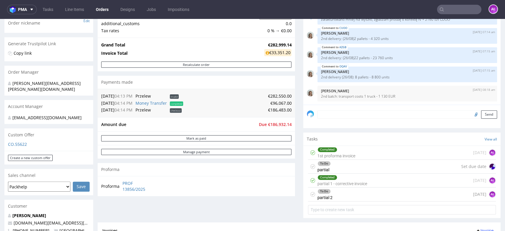
click at [341, 196] on div "To Do partial 2 [DATE] AŁ" at bounding box center [402, 195] width 188 height 14
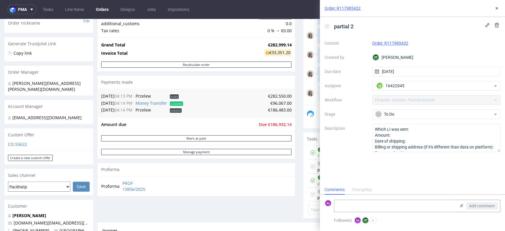
scroll to position [5, 0]
click at [383, 209] on textarea at bounding box center [394, 206] width 121 height 12
paste textarea "CUOO - 4 320 sztuk AZGB - 23 760 sztuk OQAV - 8 800 sztuk"
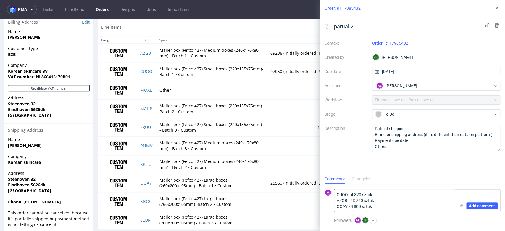
scroll to position [388, 0]
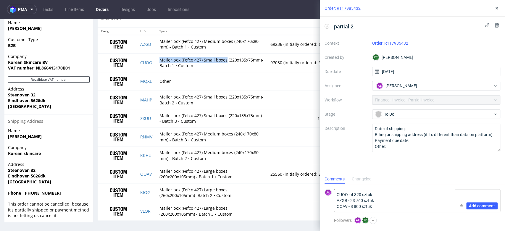
drag, startPoint x: 159, startPoint y: 58, endPoint x: 231, endPoint y: 60, distance: 72.8
click at [229, 59] on td "Mailer box (Fefco 427) Small boxes (220x135x75mm)- Batch 1 • Custom" at bounding box center [211, 63] width 111 height 19
copy td "Mailer box (Fefco 427) Small boxes"
click at [381, 194] on textarea "CUOO - 4 320 sztuk AZGB - 23 760 sztuk OQAV - 8 800 sztuk" at bounding box center [394, 200] width 121 height 22
click at [348, 196] on textarea "CUOO - 4 320 sztuk AZGB - 23 760 sztuk OQAV - 8 800 sztuk" at bounding box center [394, 200] width 121 height 22
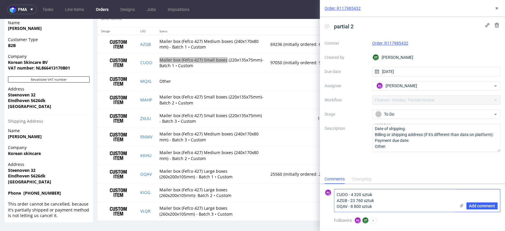
paste textarea "Mailer box (Fefco 427) Small boxes"
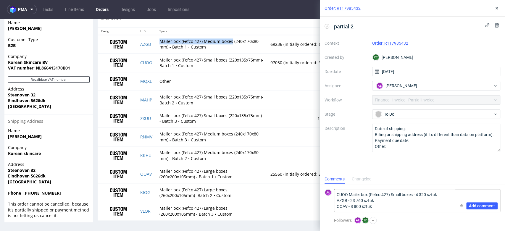
drag, startPoint x: 158, startPoint y: 39, endPoint x: 273, endPoint y: 78, distance: 121.5
click at [233, 41] on td "Mailer box (Fefco 427) Medium boxes (240x170x80 mm) - Batch 1 • Custom" at bounding box center [211, 44] width 111 height 19
copy td "Mailer box (Fefco 427) Medium boxes"
click at [336, 200] on textarea "CUOO Mailer box (Fefco 427) Small boxes - 4 320 sztuk AZGB - 23 760 sztuk OQAV …" at bounding box center [394, 200] width 121 height 22
paste textarea "Mailer box (Fefco 427) Medium boxes"
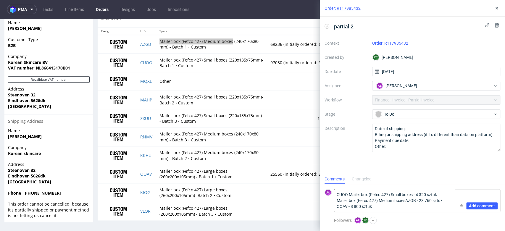
drag, startPoint x: 405, startPoint y: 201, endPoint x: 331, endPoint y: 201, distance: 74.0
click at [331, 201] on div "AŁ CUOO Mailer box (Fefco 427) Small boxes - 4 320 sztuk Mailer box (Fefco 427)…" at bounding box center [413, 200] width 176 height 23
click at [348, 201] on textarea "CUOO Mailer box (Fefco 427) Small boxes - 4 320 sztuk AZGB - 23 760 sztuk OQAV …" at bounding box center [394, 200] width 121 height 22
paste textarea "Mailer box (Fefco 427) Medium boxes"
drag, startPoint x: 204, startPoint y: 169, endPoint x: 227, endPoint y: 168, distance: 23.4
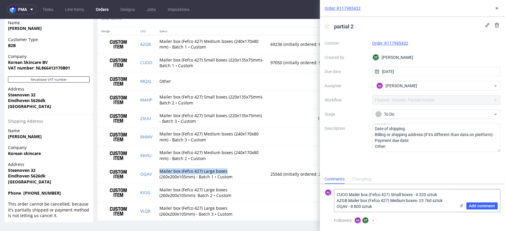
click at [227, 168] on td "Mailer box (Fefco 427) Large boxes (260x200x105mm) - Batch 1 • Custom" at bounding box center [211, 174] width 111 height 19
copy td "Mailer box (Fefco 427) Large boxes"
click at [349, 207] on textarea "CUOO Mailer box (Fefco 427) Small boxes - 4 320 sztuk AZGB Mailer box (Fefco 42…" at bounding box center [394, 200] width 121 height 22
paste textarea "Mailer box (Fefco 427) Large boxes"
type textarea "CUOO Mailer box (Fefco 427) Small boxes - 4 320 sztuk AZGB Mailer box (Fefco 42…"
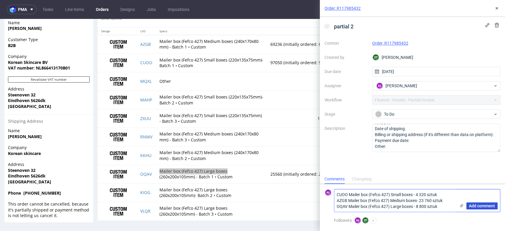
click at [477, 203] on button "Add comment" at bounding box center [481, 205] width 31 height 7
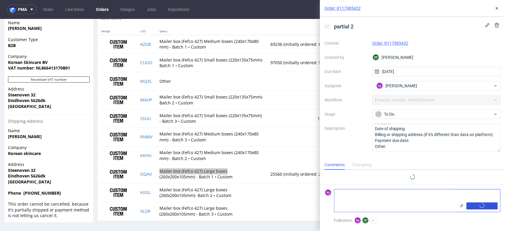
scroll to position [0, 0]
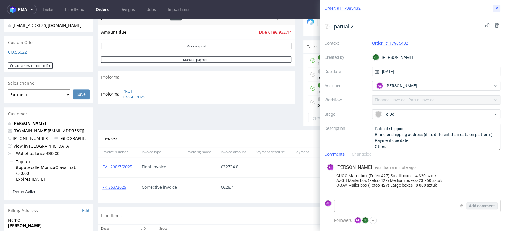
drag, startPoint x: 497, startPoint y: 7, endPoint x: 487, endPoint y: 17, distance: 14.6
click at [497, 7] on use at bounding box center [497, 8] width 2 height 2
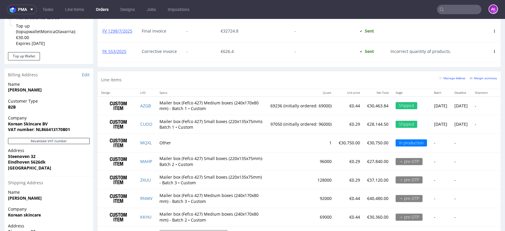
scroll to position [322, 0]
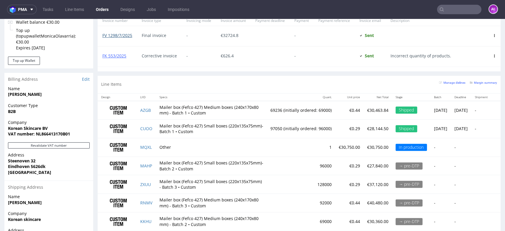
click at [118, 34] on link "FV 1298/7/2025" at bounding box center [117, 36] width 30 height 6
click at [123, 54] on link "FK 553/2025" at bounding box center [114, 56] width 24 height 6
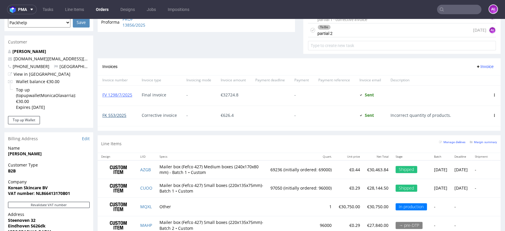
scroll to position [197, 0]
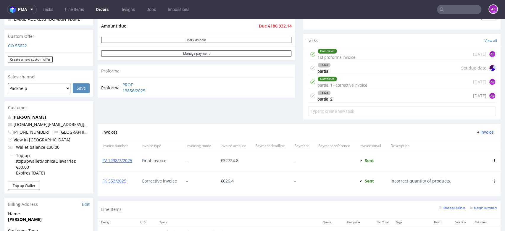
click at [341, 99] on div "To Do partial 2 8 days ago AŁ" at bounding box center [402, 96] width 188 height 14
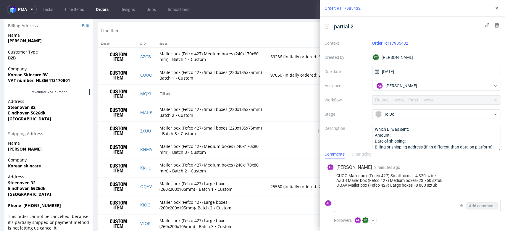
scroll to position [388, 0]
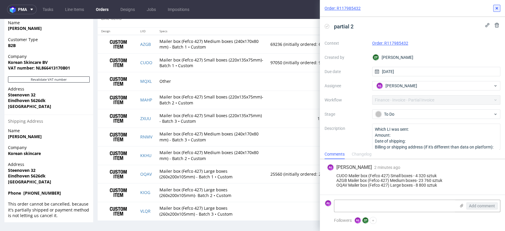
click at [495, 7] on icon at bounding box center [496, 8] width 5 height 5
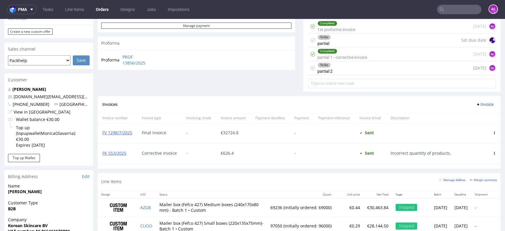
scroll to position [224, 0]
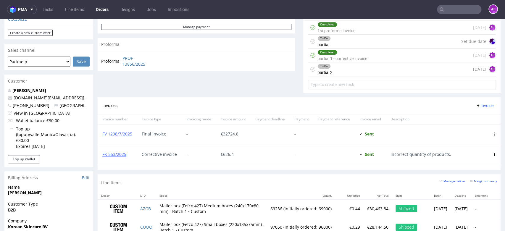
click at [353, 74] on div "To Do partial 2 8 days ago AŁ" at bounding box center [402, 69] width 188 height 14
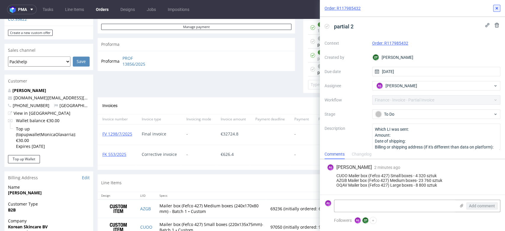
click at [495, 10] on icon at bounding box center [496, 8] width 5 height 5
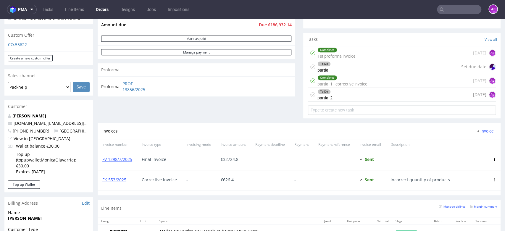
scroll to position [191, 0]
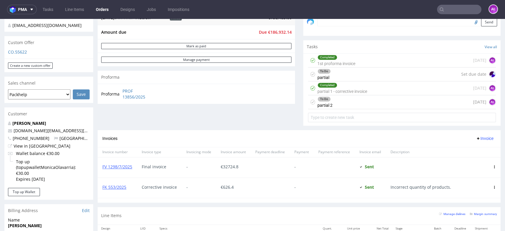
click at [342, 104] on div "To Do partial 2 8 days ago AŁ" at bounding box center [402, 102] width 188 height 14
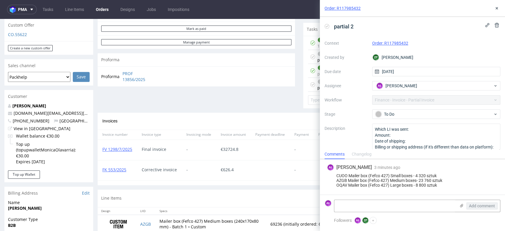
scroll to position [355, 0]
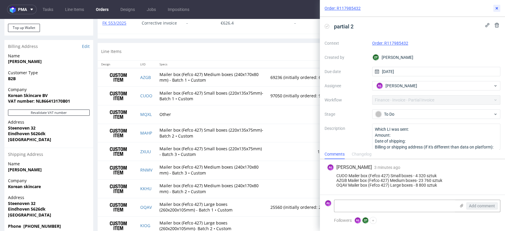
click at [499, 11] on button at bounding box center [496, 8] width 7 height 7
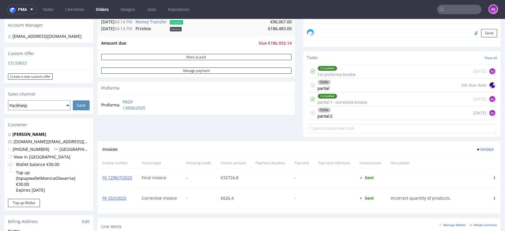
scroll to position [191, 0]
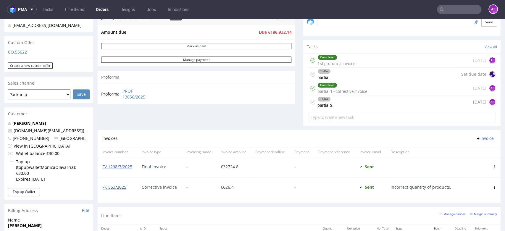
click at [117, 186] on link "FK 553/2025" at bounding box center [114, 187] width 24 height 6
click at [128, 166] on link "FV 1298/7/2025" at bounding box center [117, 167] width 30 height 6
click at [357, 88] on div "Completed partial 1 - corrective invoice" at bounding box center [343, 88] width 50 height 14
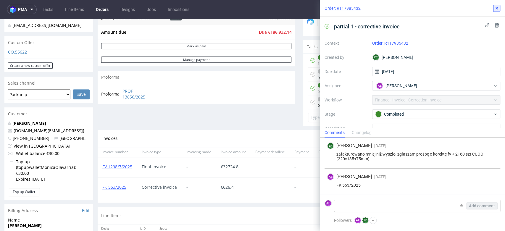
click at [499, 9] on button at bounding box center [496, 8] width 7 height 7
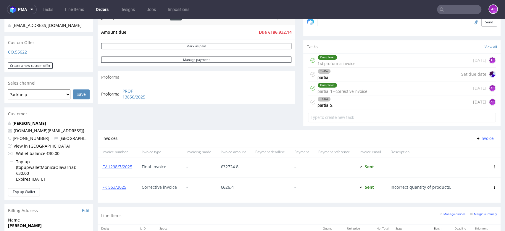
click at [350, 74] on div "To Do partial Set due date" at bounding box center [402, 74] width 188 height 14
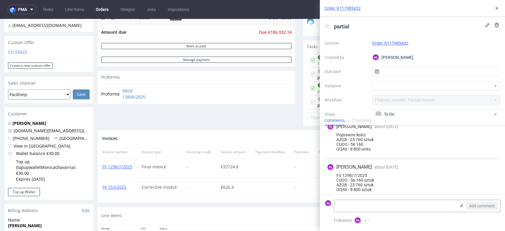
scroll to position [125, 0]
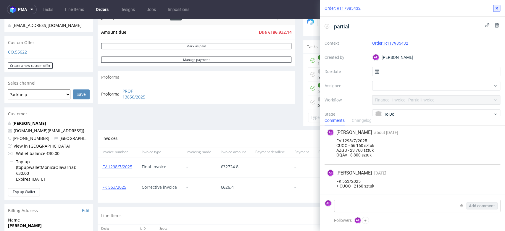
click at [497, 8] on use at bounding box center [497, 8] width 2 height 2
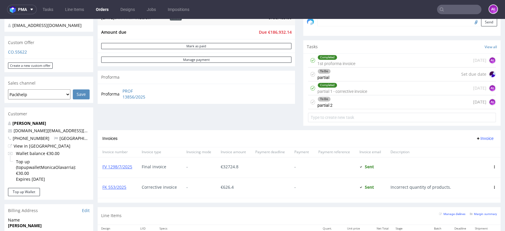
click at [327, 106] on div "To Do partial 2" at bounding box center [325, 102] width 15 height 14
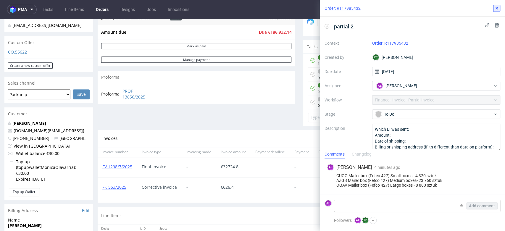
drag, startPoint x: 498, startPoint y: 7, endPoint x: 368, endPoint y: 65, distance: 142.5
click at [498, 7] on icon at bounding box center [496, 8] width 5 height 5
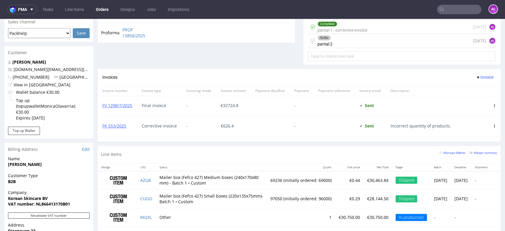
scroll to position [224, 0]
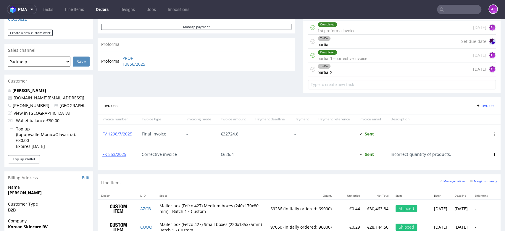
click at [476, 103] on span "Invoice" at bounding box center [485, 105] width 18 height 5
click at [472, 118] on span "Upload" at bounding box center [474, 118] width 29 height 6
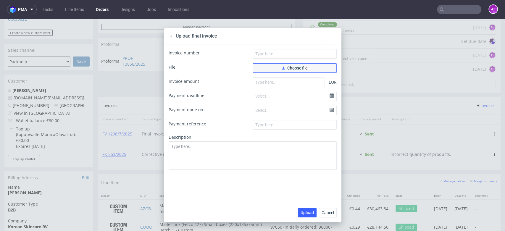
click at [305, 67] on button "Choose file" at bounding box center [295, 67] width 84 height 9
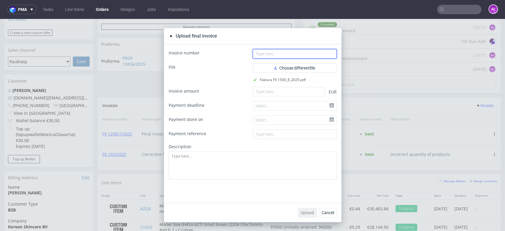
click at [331, 51] on input "text" at bounding box center [295, 53] width 84 height 9
paste input "FV 1500/8/2025"
type input "FV 1500/8/2025"
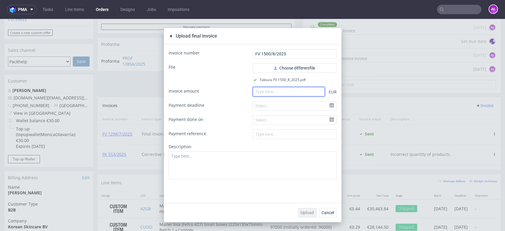
drag, startPoint x: 274, startPoint y: 90, endPoint x: 278, endPoint y: 129, distance: 39.5
click at [274, 90] on input "number" at bounding box center [289, 91] width 72 height 9
paste input "150082025"
click at [282, 92] on input "150082025" at bounding box center [289, 91] width 72 height 9
drag, startPoint x: 286, startPoint y: 90, endPoint x: 250, endPoint y: 106, distance: 39.9
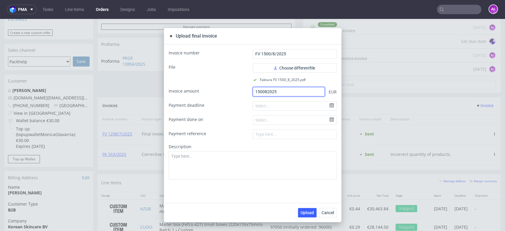
click at [238, 92] on div "Invoice amount 150082025 EUR" at bounding box center [253, 91] width 168 height 9
paste input "7691.20"
type input "17691.20"
click at [303, 211] on span "Upload" at bounding box center [307, 213] width 13 height 4
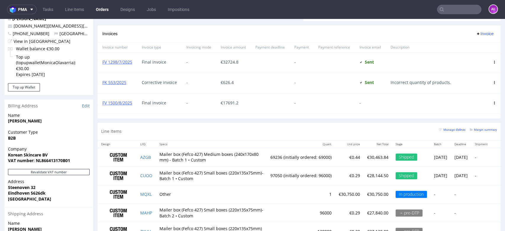
scroll to position [296, 0]
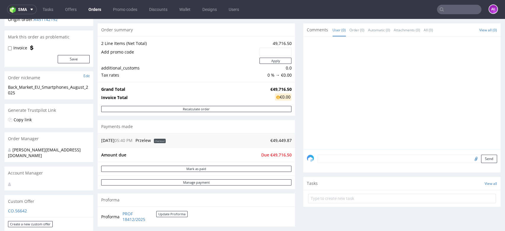
scroll to position [164, 0]
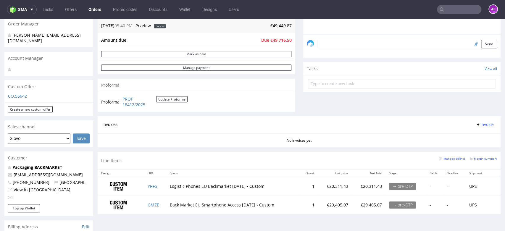
click at [476, 124] on span "Invoice" at bounding box center [485, 124] width 18 height 5
click at [475, 145] on span "Upload" at bounding box center [474, 148] width 29 height 6
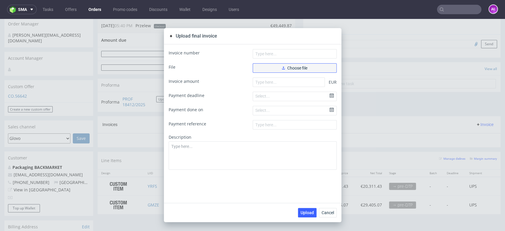
click at [294, 68] on span "Choose file" at bounding box center [294, 68] width 25 height 4
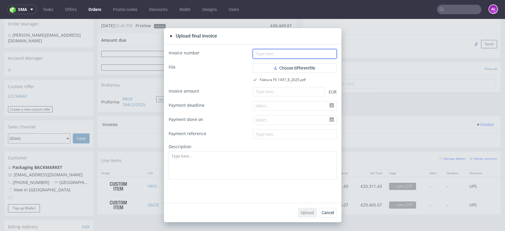
click at [314, 54] on input "text" at bounding box center [295, 53] width 84 height 9
paste input "V 1497/8/2025"
type input "FV 1497/8/2025"
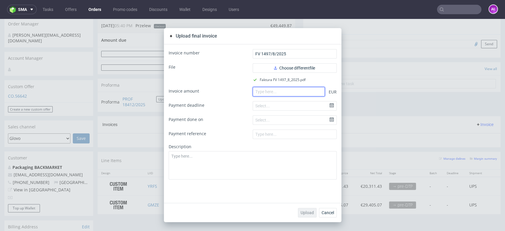
click at [279, 90] on input "number" at bounding box center [289, 91] width 72 height 9
paste input "49716.51"
type input "49716.51"
click at [306, 212] on span "Upload" at bounding box center [307, 213] width 13 height 4
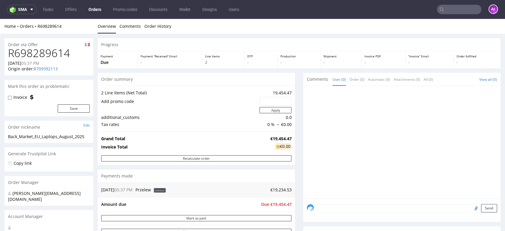
scroll to position [164, 0]
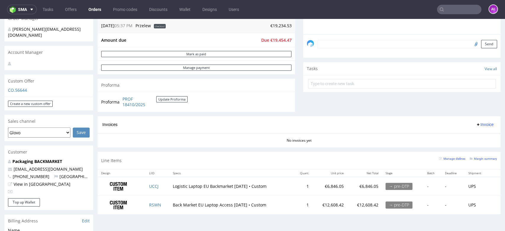
click at [476, 124] on span "Invoice" at bounding box center [485, 124] width 18 height 5
click at [476, 146] on span "Upload" at bounding box center [474, 148] width 29 height 6
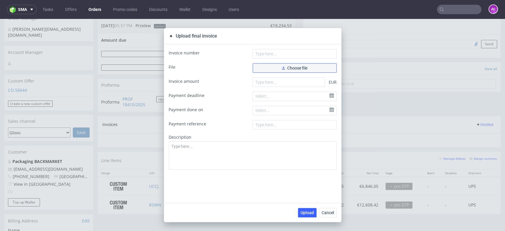
click at [284, 69] on span "Choose file" at bounding box center [294, 68] width 25 height 4
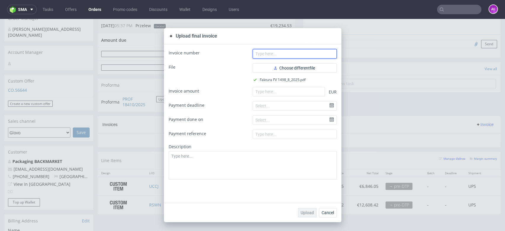
click at [279, 55] on input "text" at bounding box center [295, 53] width 84 height 9
paste input "FV 1498/8/2025"
type input "FV 1498/8/2025"
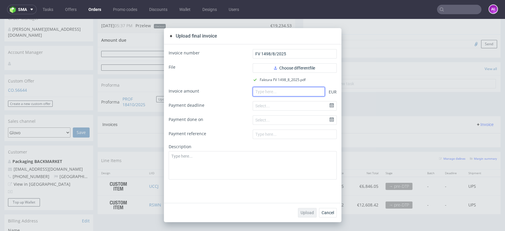
click at [289, 93] on input "number" at bounding box center [289, 91] width 72 height 9
paste input "19454.47"
type input "19454.47"
click at [309, 211] on span "Upload" at bounding box center [307, 213] width 13 height 4
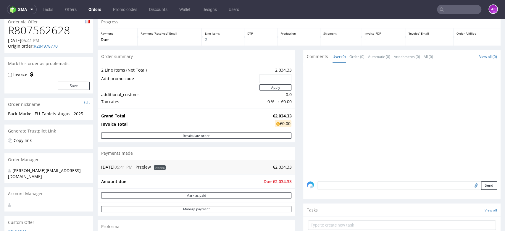
scroll to position [164, 0]
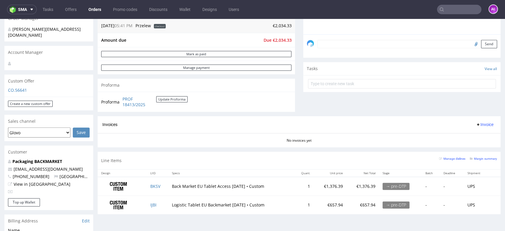
click at [476, 124] on span "Invoice" at bounding box center [485, 124] width 18 height 5
click at [476, 146] on span "Upload" at bounding box center [474, 148] width 29 height 6
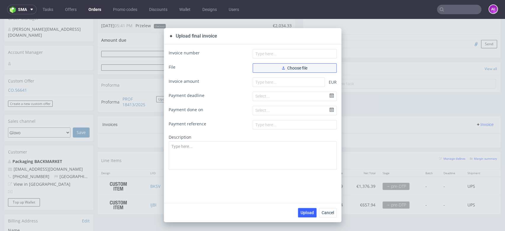
click at [303, 67] on span "Choose file" at bounding box center [294, 68] width 25 height 4
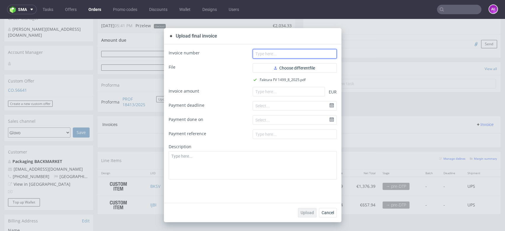
click at [283, 56] on input "text" at bounding box center [295, 53] width 84 height 9
paste input "FV 1499/8/2025"
type input "FV 1499/8/2025"
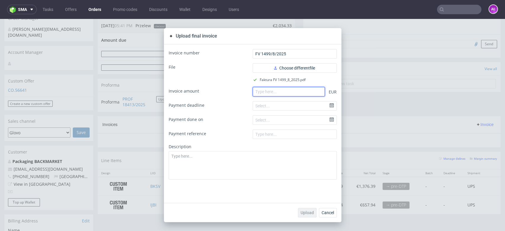
click at [305, 94] on input "number" at bounding box center [289, 91] width 72 height 9
paste input "2034.33"
type input "2034.33"
click at [308, 216] on button "Upload" at bounding box center [307, 212] width 19 height 9
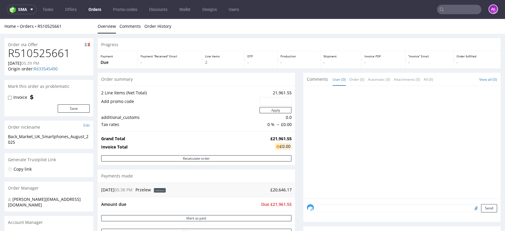
scroll to position [230, 0]
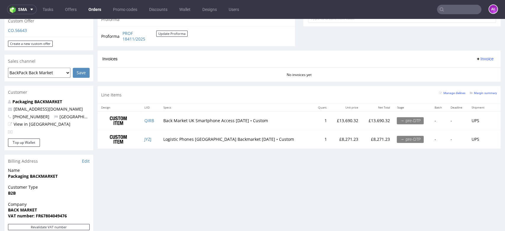
click at [476, 59] on span "Invoice" at bounding box center [485, 59] width 18 height 5
click at [476, 80] on span "Upload" at bounding box center [474, 82] width 29 height 6
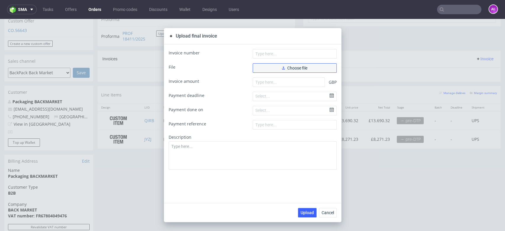
click at [297, 67] on span "Choose file" at bounding box center [294, 68] width 25 height 4
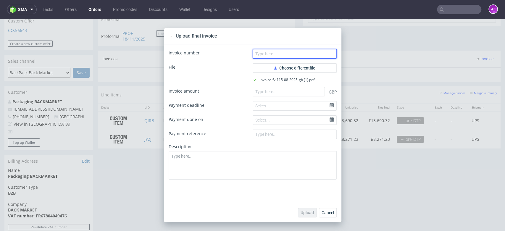
click at [306, 57] on input "text" at bounding box center [295, 53] width 84 height 9
paste input "FV 115/08/2025/GB"
type input "FV 115/08/2025/GB"
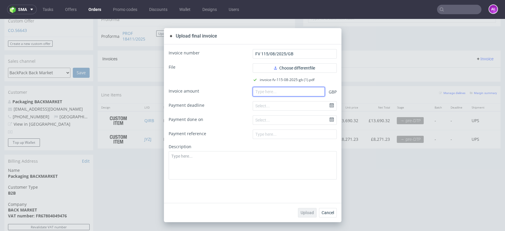
drag, startPoint x: 291, startPoint y: 96, endPoint x: 275, endPoint y: 96, distance: 15.7
click at [290, 96] on input "number" at bounding box center [289, 91] width 72 height 9
paste input "21.96154"
click at [258, 94] on input "21.96154" at bounding box center [289, 91] width 72 height 9
type input "21961.54"
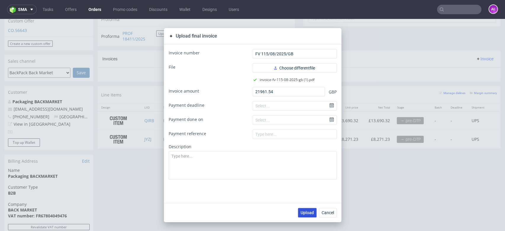
drag, startPoint x: 305, startPoint y: 213, endPoint x: 276, endPoint y: 185, distance: 40.2
click at [305, 213] on span "Upload" at bounding box center [307, 213] width 13 height 4
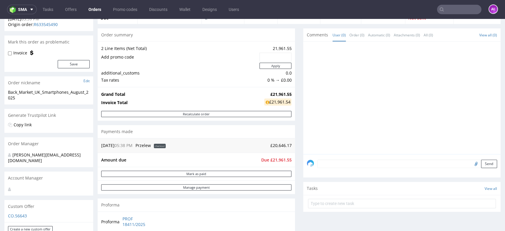
scroll to position [33, 0]
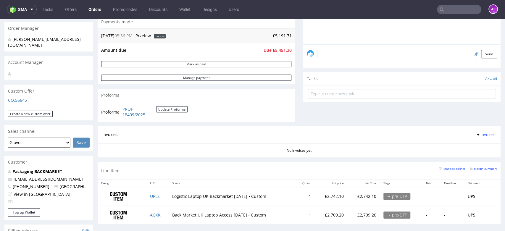
scroll to position [197, 0]
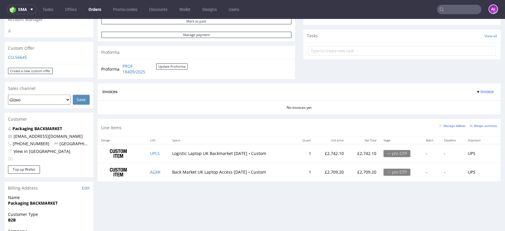
click at [470, 87] on div "Invoices Invoice" at bounding box center [299, 91] width 403 height 17
click at [476, 92] on span "Invoice" at bounding box center [485, 91] width 18 height 5
click at [473, 113] on span "Upload" at bounding box center [474, 115] width 29 height 6
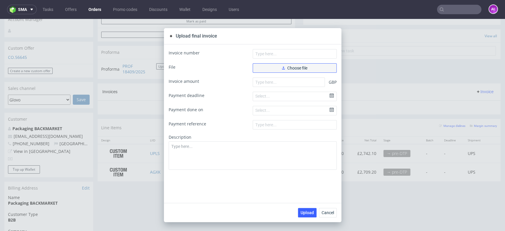
click at [319, 69] on button "Choose file" at bounding box center [295, 67] width 84 height 9
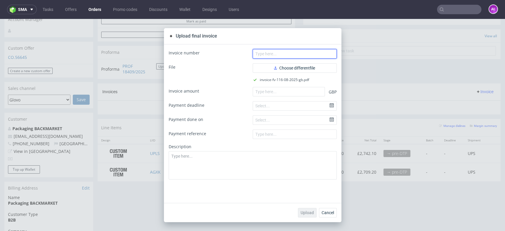
click at [286, 53] on input "text" at bounding box center [295, 53] width 84 height 9
paste input "FV 116/08/2025/GB"
type input "FV 116/08/2025/GB"
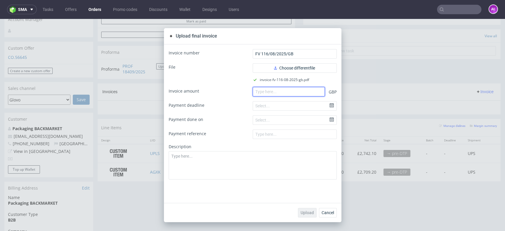
drag, startPoint x: 295, startPoint y: 92, endPoint x: 265, endPoint y: 98, distance: 31.4
click at [294, 92] on input "number" at bounding box center [289, 91] width 72 height 9
paste input "5.45130"
click at [256, 94] on input "5.45130" at bounding box center [289, 91] width 72 height 9
type input "5451.30"
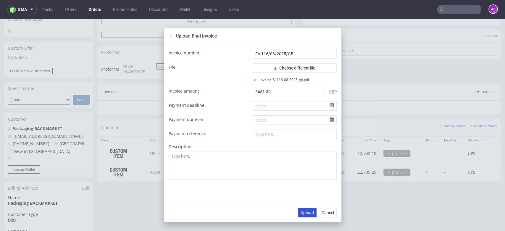
click at [310, 212] on span "Upload" at bounding box center [307, 213] width 13 height 4
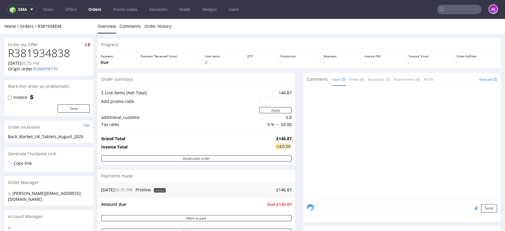
scroll to position [164, 0]
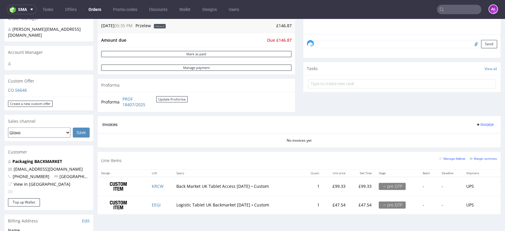
drag, startPoint x: 479, startPoint y: 125, endPoint x: 478, endPoint y: 128, distance: 3.2
click at [479, 125] on span "Invoice" at bounding box center [485, 124] width 18 height 5
click at [476, 146] on span "Upload" at bounding box center [474, 148] width 29 height 6
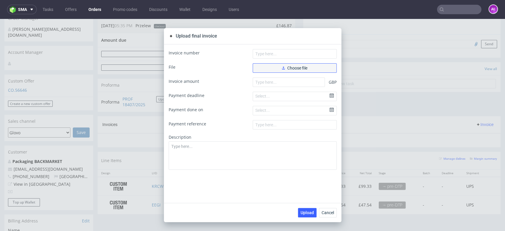
click at [295, 67] on span "Choose file" at bounding box center [294, 68] width 25 height 4
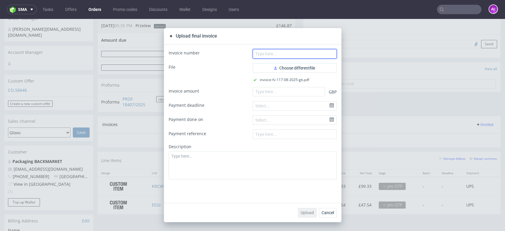
drag, startPoint x: 322, startPoint y: 55, endPoint x: 324, endPoint y: 58, distance: 3.5
click at [322, 55] on input "text" at bounding box center [295, 53] width 84 height 9
paste input "FV 117/08/2025/[GEOGRAPHIC_DATA]"
type input "FV 117/08/2025/[GEOGRAPHIC_DATA]"
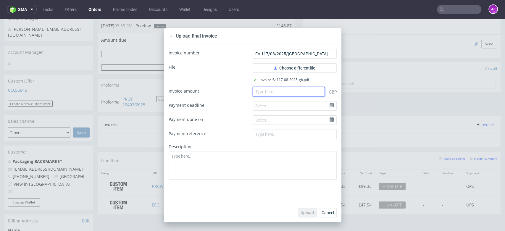
click at [307, 93] on input "number" at bounding box center [289, 91] width 72 height 9
paste input "146.87"
type input "146.87"
drag, startPoint x: 306, startPoint y: 214, endPoint x: 277, endPoint y: 182, distance: 42.7
click at [305, 212] on span "Upload" at bounding box center [307, 213] width 13 height 4
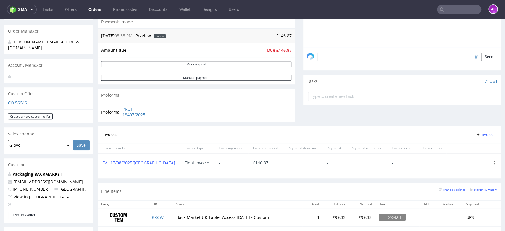
scroll to position [102, 0]
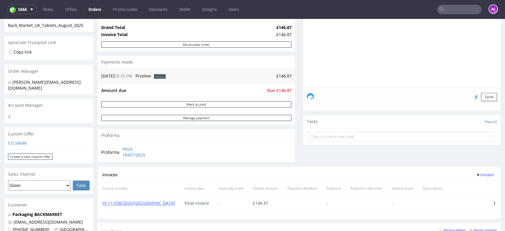
scroll to position [197, 0]
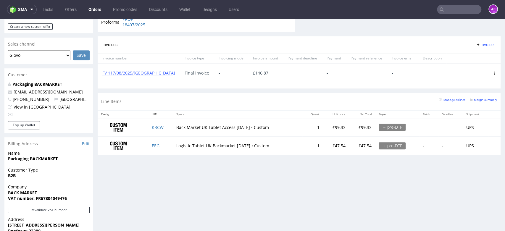
scroll to position [263, 0]
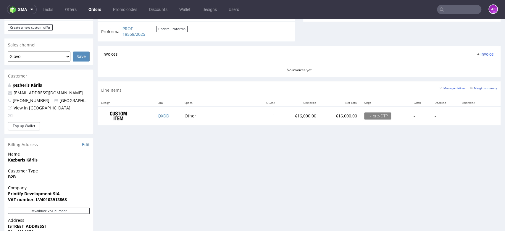
scroll to position [263, 0]
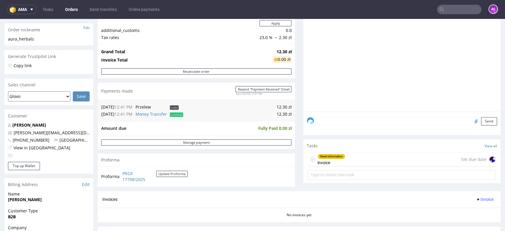
scroll to position [197, 0]
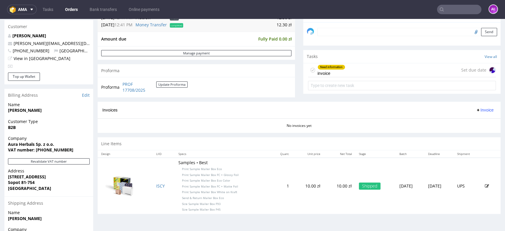
click at [349, 75] on div "Need information invoice Set due date" at bounding box center [402, 70] width 188 height 14
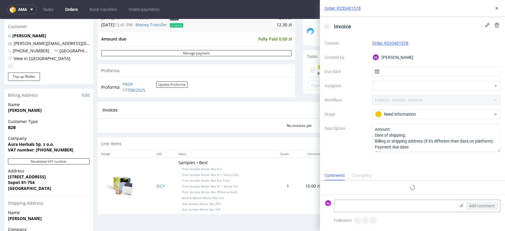
scroll to position [5, 0]
drag, startPoint x: 327, startPoint y: 26, endPoint x: 407, endPoint y: 11, distance: 82.2
click at [327, 26] on use at bounding box center [327, 26] width 3 height 2
click at [497, 8] on icon at bounding box center [496, 8] width 5 height 5
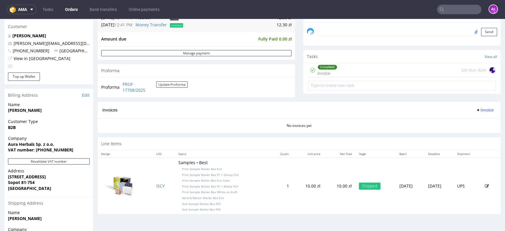
click at [478, 110] on span "Invoice" at bounding box center [485, 110] width 18 height 5
click at [477, 124] on span "Generate" at bounding box center [474, 123] width 29 height 6
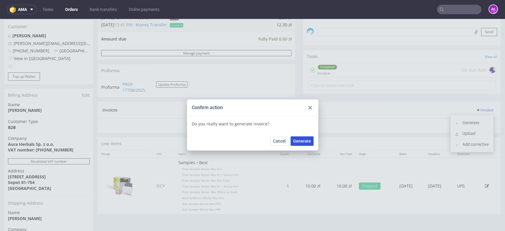
click at [307, 143] on span "Generate" at bounding box center [302, 141] width 18 height 4
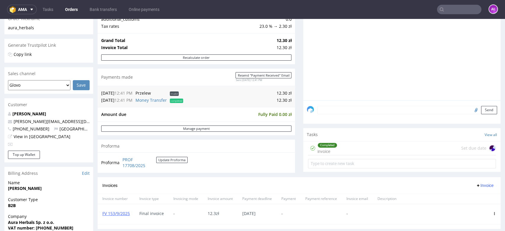
scroll to position [131, 0]
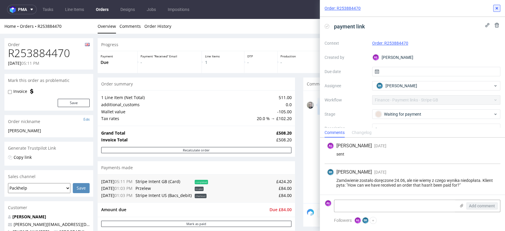
click at [494, 7] on button at bounding box center [496, 8] width 7 height 7
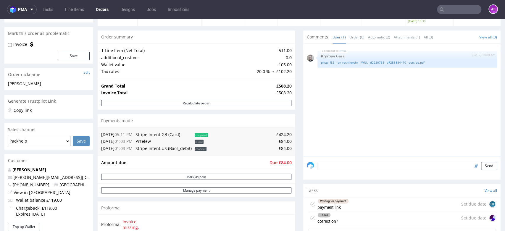
scroll to position [131, 0]
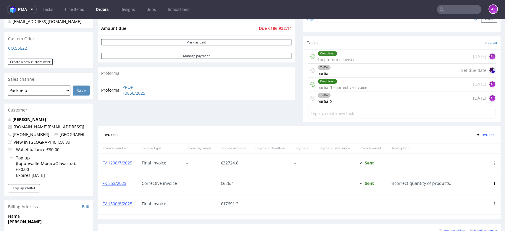
scroll to position [164, 0]
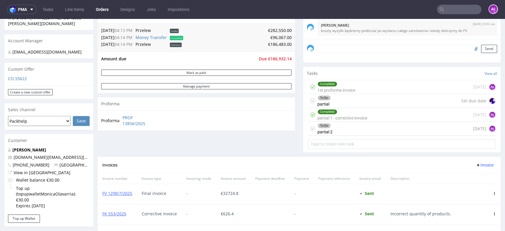
click at [356, 104] on div "To Do partial Set due date" at bounding box center [402, 101] width 188 height 14
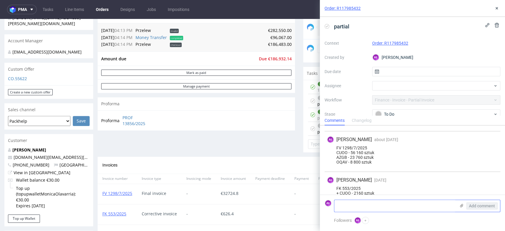
scroll to position [125, 0]
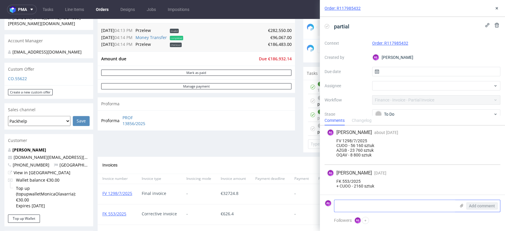
click at [388, 206] on textarea at bounding box center [394, 206] width 121 height 12
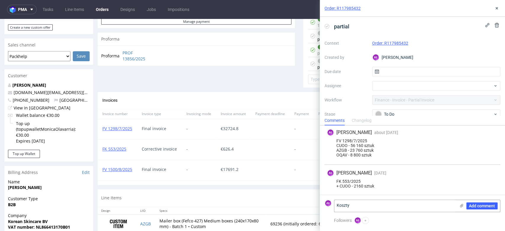
scroll to position [230, 0]
drag, startPoint x: 133, startPoint y: 172, endPoint x: 100, endPoint y: 173, distance: 33.2
click at [100, 173] on div "FV 1500/8/2025" at bounding box center [117, 169] width 39 height 20
copy link "FV 1500/8/2025"
drag, startPoint x: 352, startPoint y: 206, endPoint x: 318, endPoint y: 204, distance: 33.5
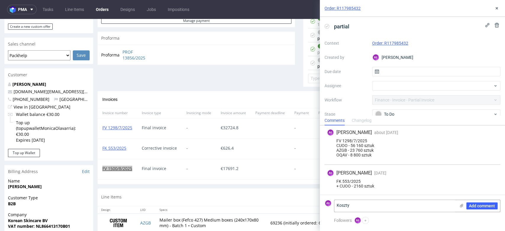
click at [318, 204] on div "Order: R117985432 partial Context Order: R117985432 Created by AŁ Aleksandra Łę…" at bounding box center [409, 115] width 192 height 231
paste textarea "FV 1500/8/2025"
type textarea "FV 1500/8/2025"
drag, startPoint x: 466, startPoint y: 6, endPoint x: 485, endPoint y: 16, distance: 21.7
click at [495, 9] on icon at bounding box center [496, 8] width 5 height 5
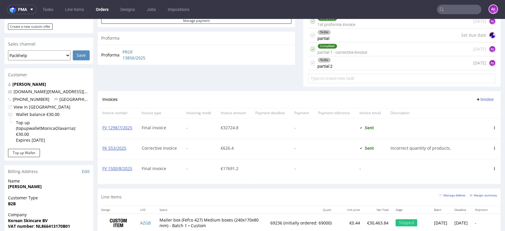
drag, startPoint x: 332, startPoint y: 63, endPoint x: 354, endPoint y: 150, distance: 90.4
click at [332, 63] on div "To Do partial 2 8 days ago AŁ" at bounding box center [402, 63] width 188 height 14
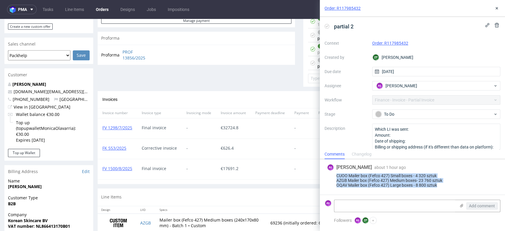
drag, startPoint x: 444, startPoint y: 187, endPoint x: 334, endPoint y: 175, distance: 110.7
click at [334, 175] on div "CUOO Mailer box (Fefco 427) Small boxes - 4 320 sztuk AZGB Mailer box (Fefco 42…" at bounding box center [412, 180] width 171 height 14
copy div "CUOO Mailer box (Fefco 427) Small boxes - 4 320 sztuk AZGB Mailer box (Fefco 42…"
click at [498, 8] on icon at bounding box center [496, 8] width 5 height 5
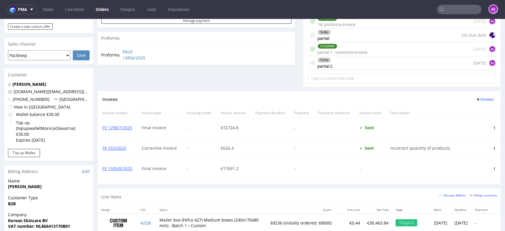
click at [342, 36] on div "To Do partial Set due date" at bounding box center [402, 35] width 188 height 14
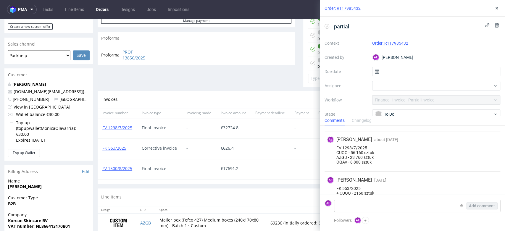
scroll to position [125, 0]
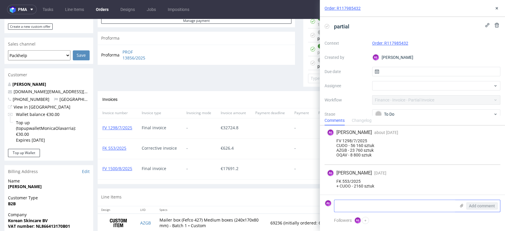
click at [364, 211] on textarea at bounding box center [394, 206] width 121 height 12
paste textarea "CUOO Mailer box (Fefco 427) Small boxes - 4 320 sztuk AZGB Mailer box (Fefco 42…"
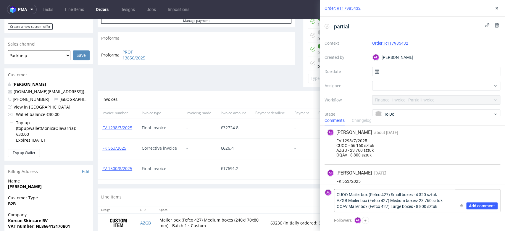
scroll to position [0, 0]
drag, startPoint x: 134, startPoint y: 172, endPoint x: 101, endPoint y: 171, distance: 32.3
click at [101, 171] on div "FV 1500/8/2025" at bounding box center [117, 169] width 39 height 20
copy link "FV 1500/8/2025"
click at [336, 194] on textarea "CUOO Mailer box (Fefco 427) Small boxes - 4 320 sztuk AZGB Mailer box (Fefco 42…" at bounding box center [394, 200] width 121 height 22
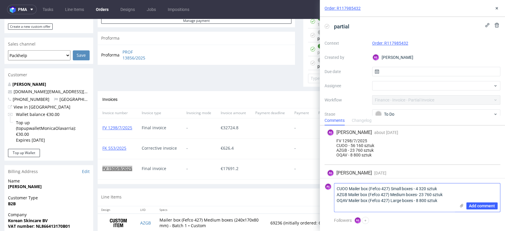
click at [342, 187] on textarea "CUOO Mailer box (Fefco 427) Small boxes - 4 320 sztuk AZGB Mailer box (Fefco 42…" at bounding box center [394, 197] width 121 height 28
paste textarea "FV 1500/8/2025"
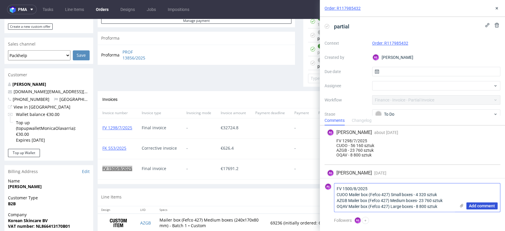
type textarea "FV 1500/8/2025 CUOO Mailer box (Fefco 427) Small boxes - 4 320 sztuk AZGB Maile…"
click at [470, 204] on span "Add comment" at bounding box center [482, 206] width 26 height 4
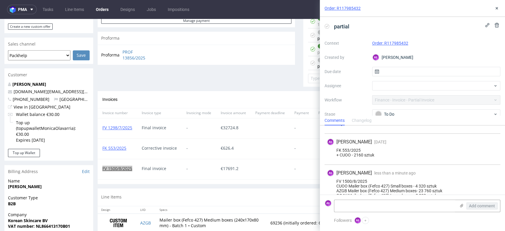
scroll to position [166, 0]
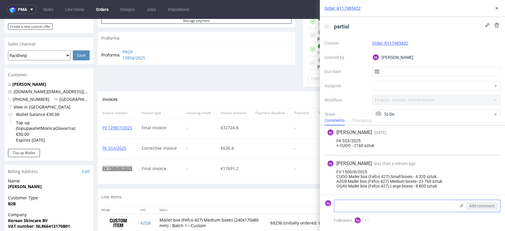
click at [376, 205] on textarea at bounding box center [394, 206] width 121 height 12
drag, startPoint x: 343, startPoint y: 208, endPoint x: 343, endPoint y: 202, distance: 5.9
click at [343, 207] on textarea "KOszty logistyczne przy ostatniej fv" at bounding box center [394, 206] width 121 height 12
click at [414, 208] on textarea "Koszty logistyczne przy ostatniej fv" at bounding box center [394, 206] width 121 height 12
type textarea "Koszty logistyczne przy ostatniej fv!!!!!!"
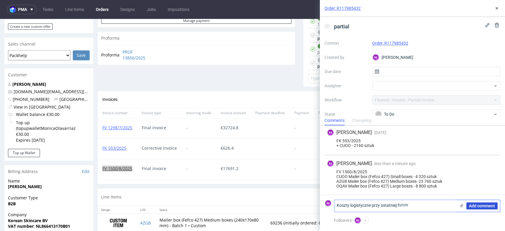
click at [485, 206] on span "Add comment" at bounding box center [482, 206] width 26 height 4
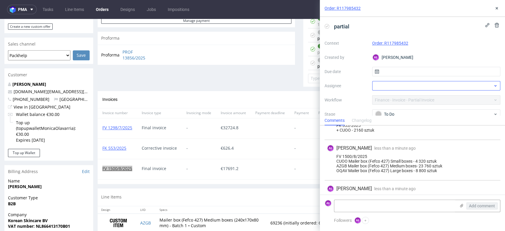
scroll to position [192, 0]
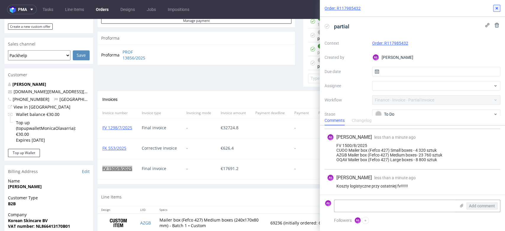
click at [497, 9] on icon at bounding box center [496, 8] width 5 height 5
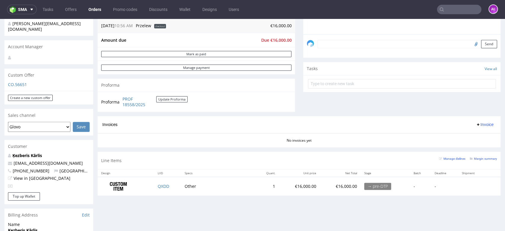
scroll to position [263, 0]
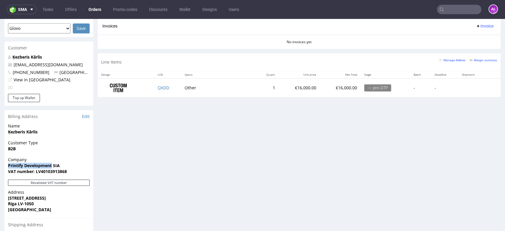
drag, startPoint x: 7, startPoint y: 161, endPoint x: 52, endPoint y: 160, distance: 45.3
click at [52, 160] on div "Company Printify Development SIA VAT number: LV40103913868" at bounding box center [48, 168] width 89 height 23
copy strong "Printify Development"
